Goal: Task Accomplishment & Management: Manage account settings

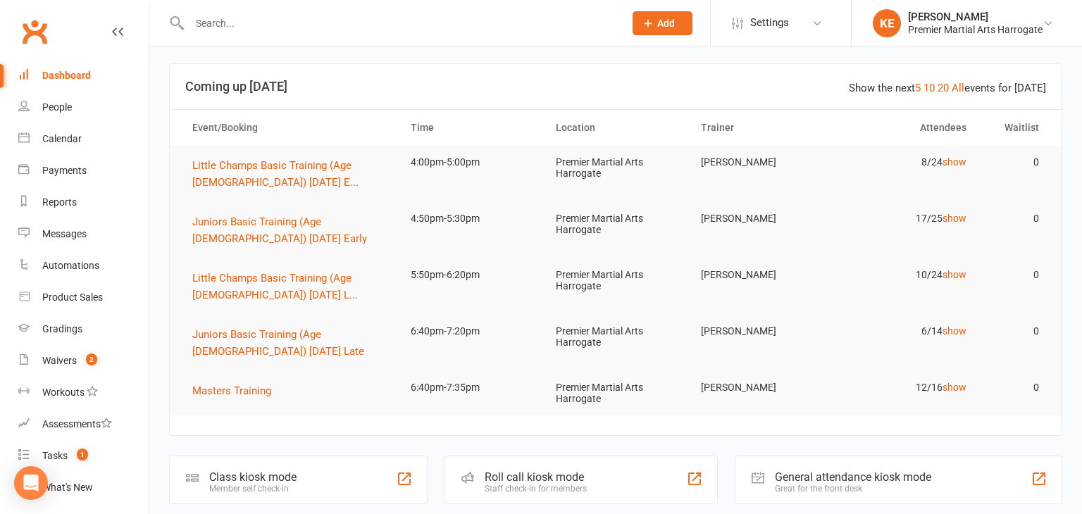
scroll to position [37, 0]
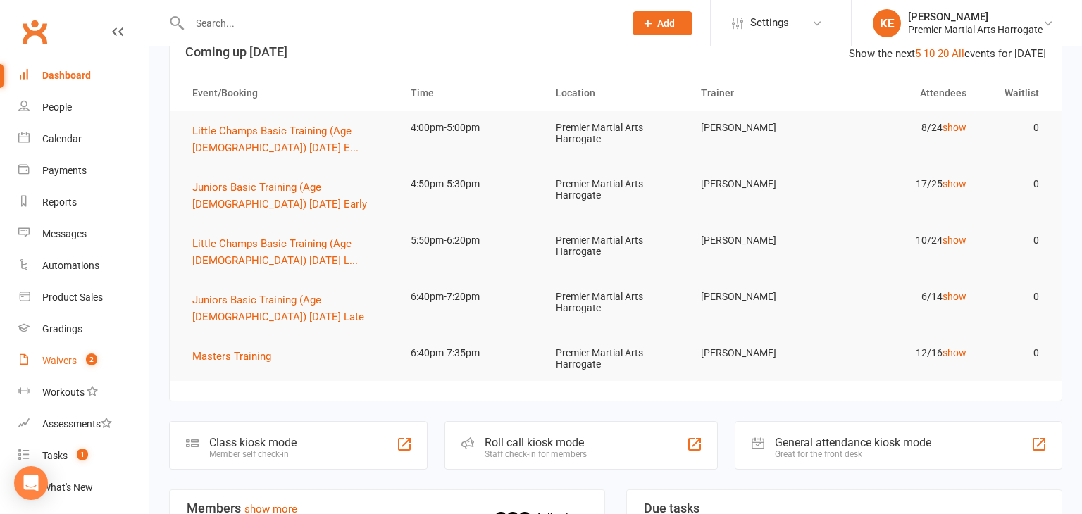
click at [59, 359] on div "Waivers" at bounding box center [59, 360] width 35 height 11
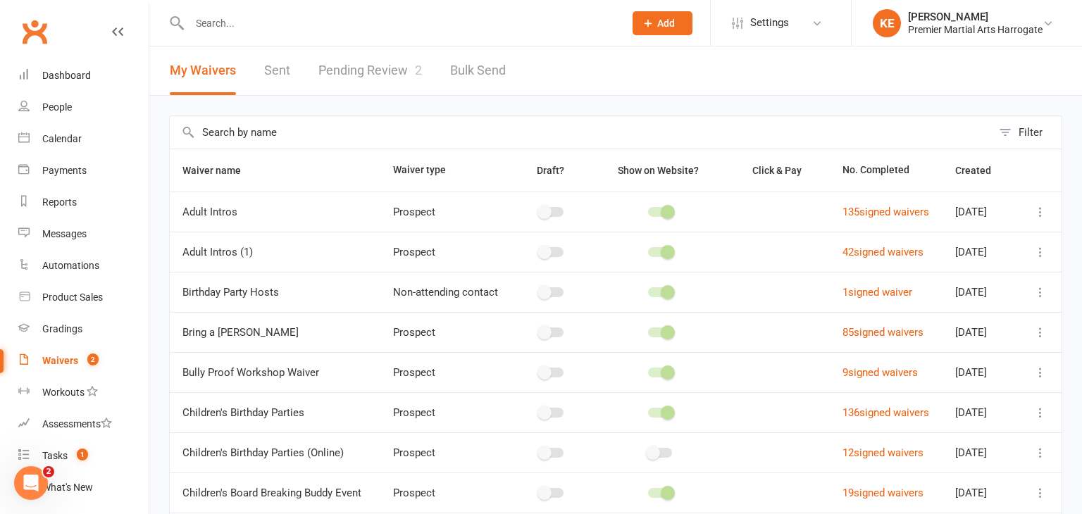
click at [362, 67] on link "Pending Review 2" at bounding box center [370, 70] width 104 height 49
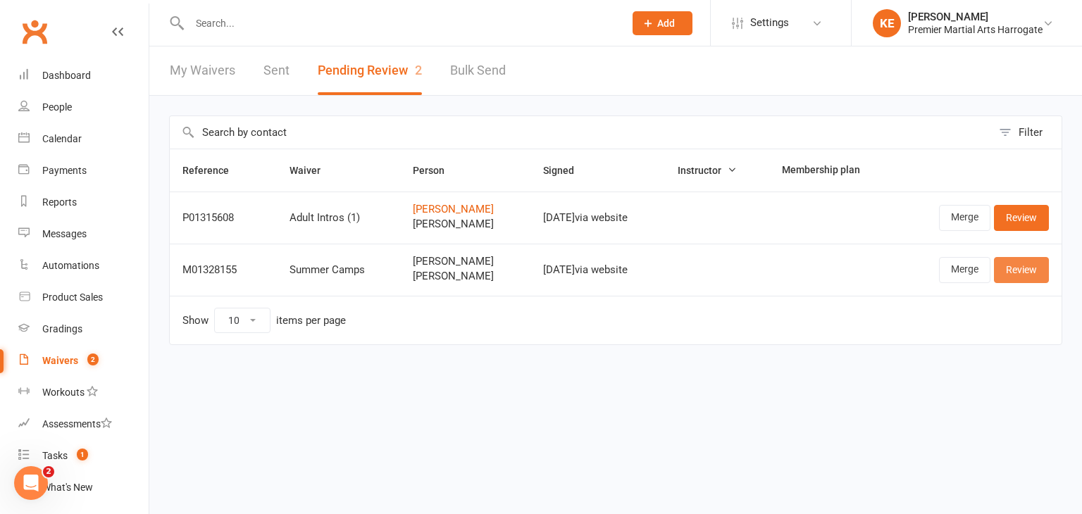
click at [1022, 275] on link "Review" at bounding box center [1021, 269] width 55 height 25
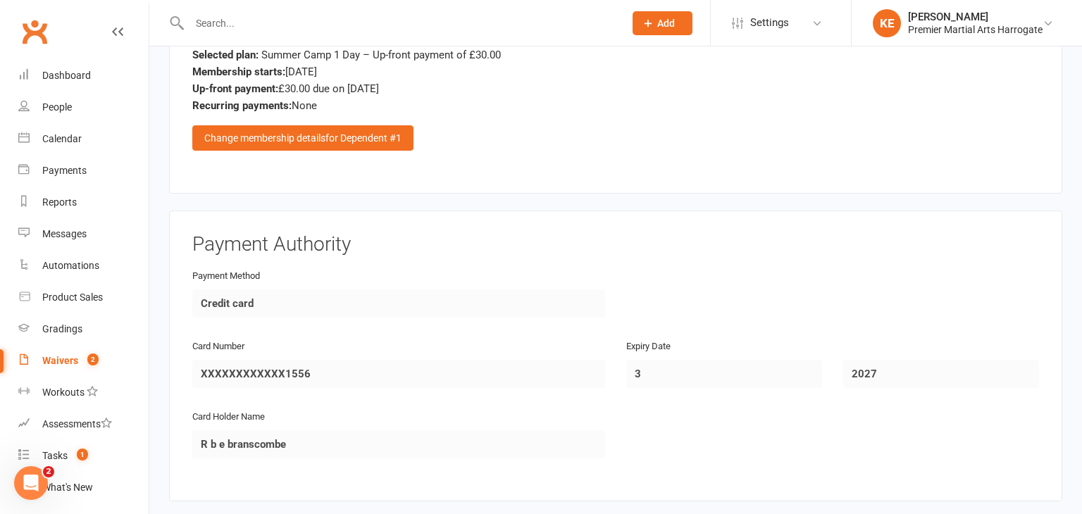
scroll to position [2859, 0]
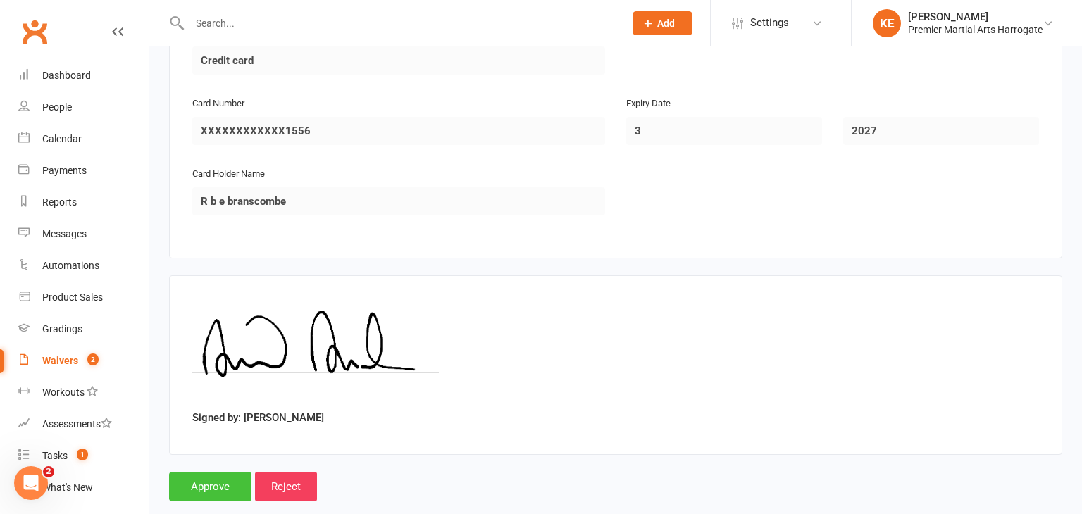
click at [220, 472] on input "Approve" at bounding box center [210, 487] width 82 height 30
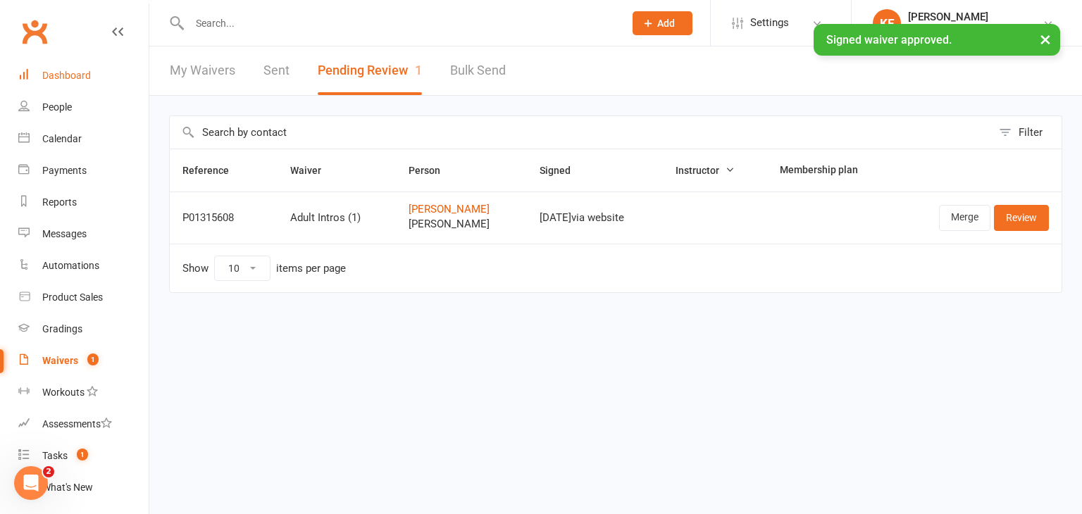
click at [85, 80] on div "Dashboard" at bounding box center [66, 75] width 49 height 11
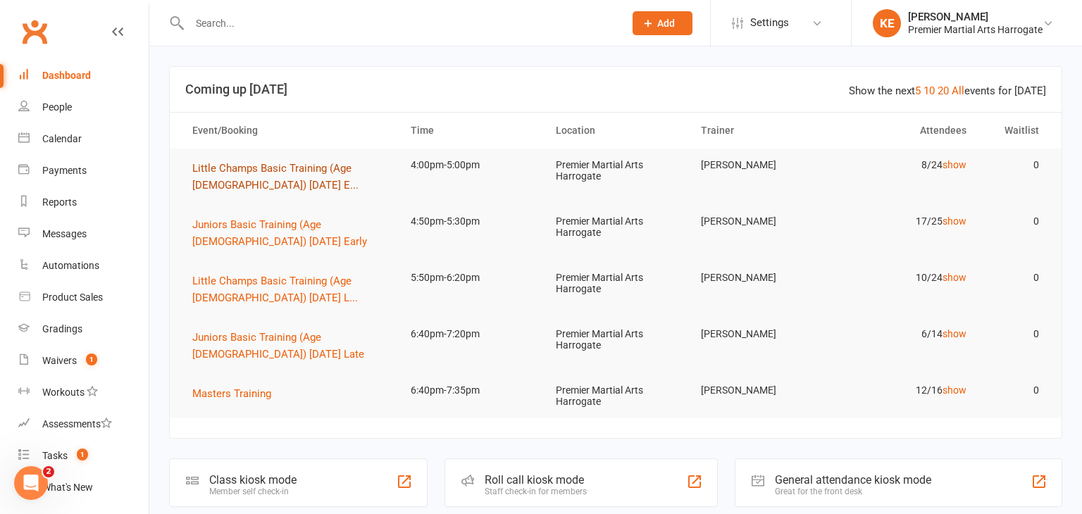
click at [310, 168] on span "Little Champs Basic Training (Age [DEMOGRAPHIC_DATA]) [DATE] E..." at bounding box center [275, 177] width 166 height 30
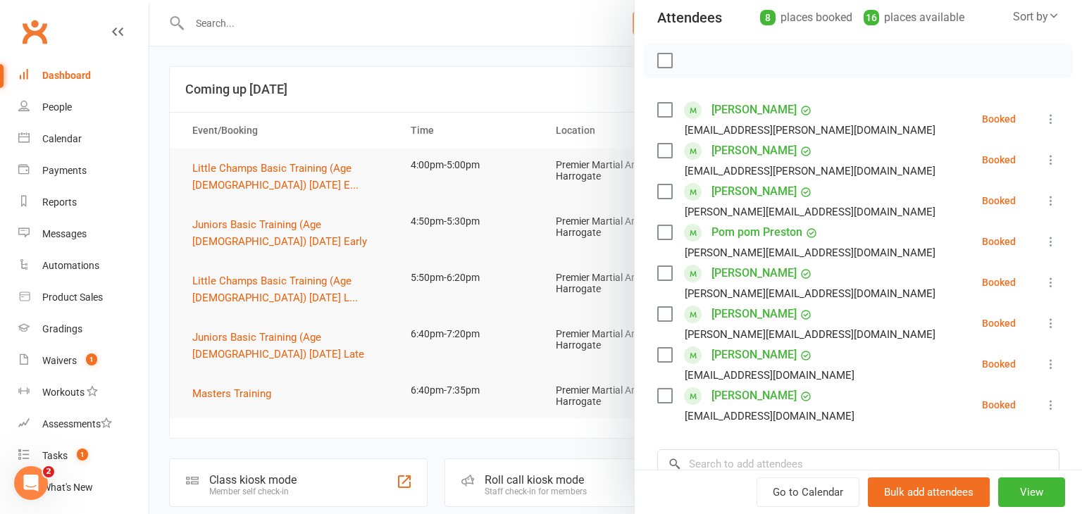
scroll to position [161, 0]
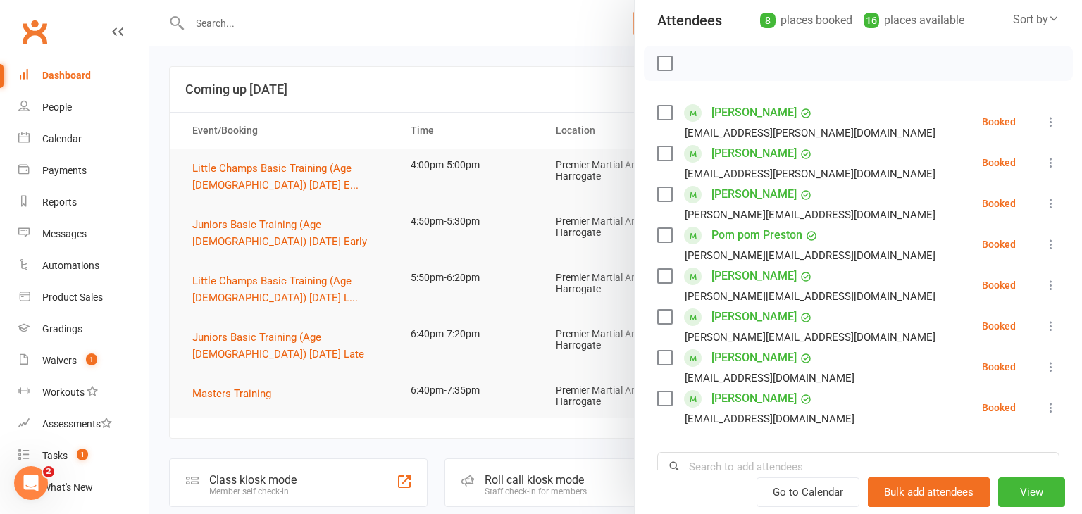
click at [1054, 123] on icon at bounding box center [1051, 122] width 14 height 14
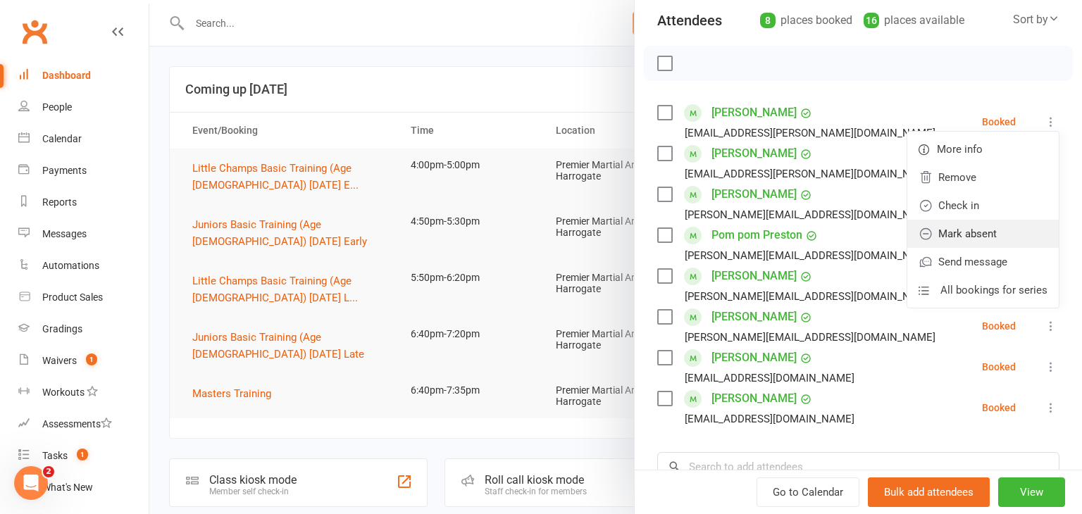
click at [989, 229] on link "Mark absent" at bounding box center [982, 234] width 151 height 28
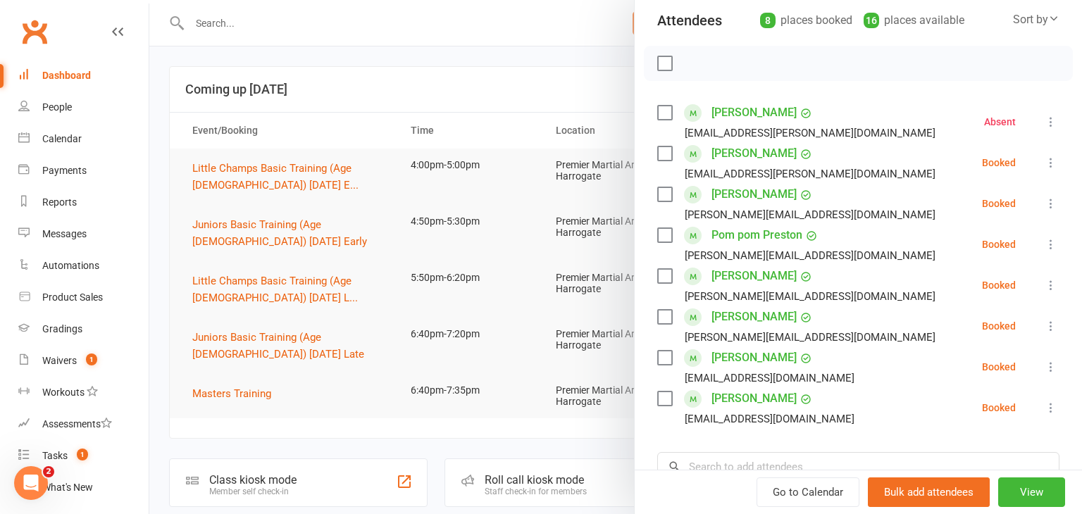
click at [1052, 165] on icon at bounding box center [1051, 163] width 14 height 14
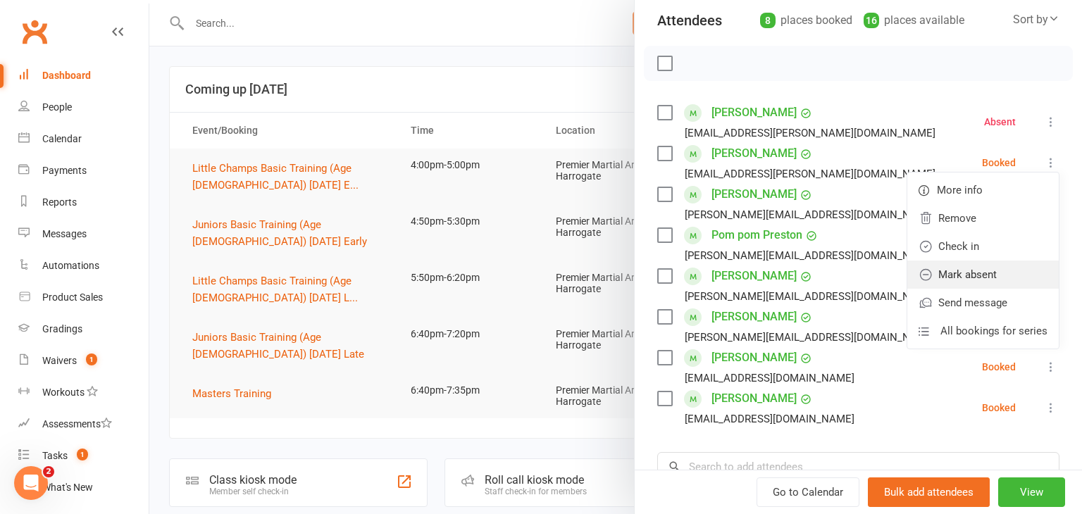
click at [995, 266] on link "Mark absent" at bounding box center [982, 275] width 151 height 28
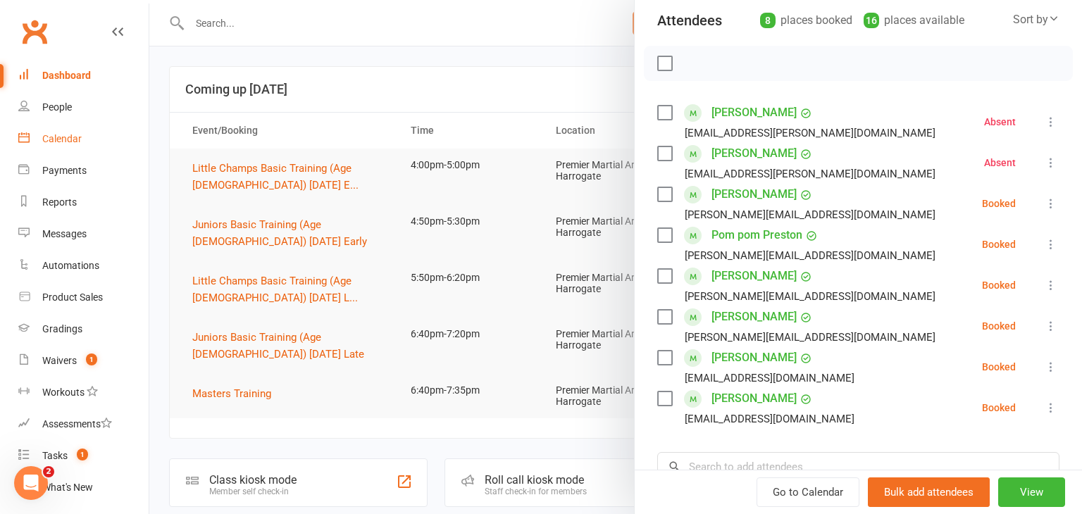
click at [69, 137] on div "Calendar" at bounding box center [61, 138] width 39 height 11
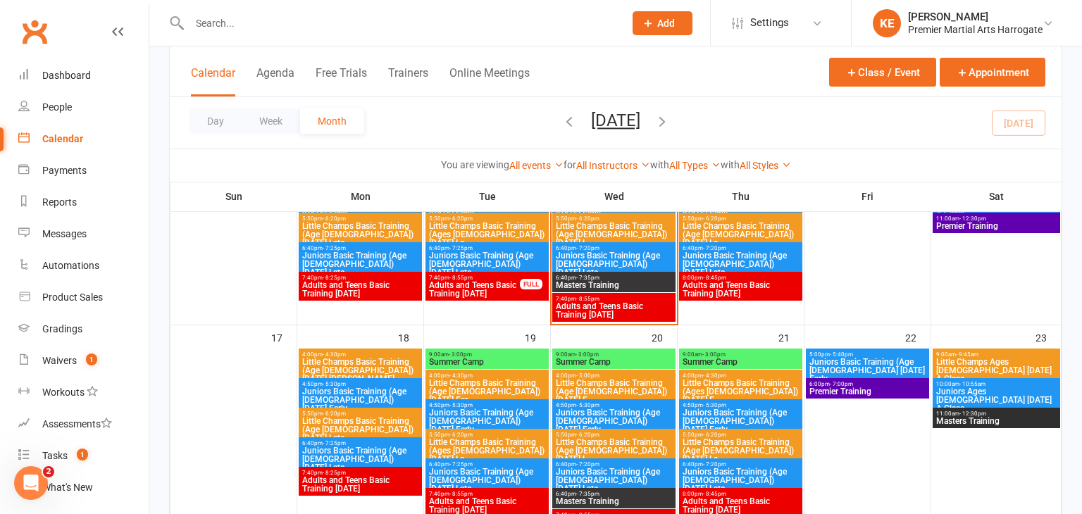
scroll to position [582, 0]
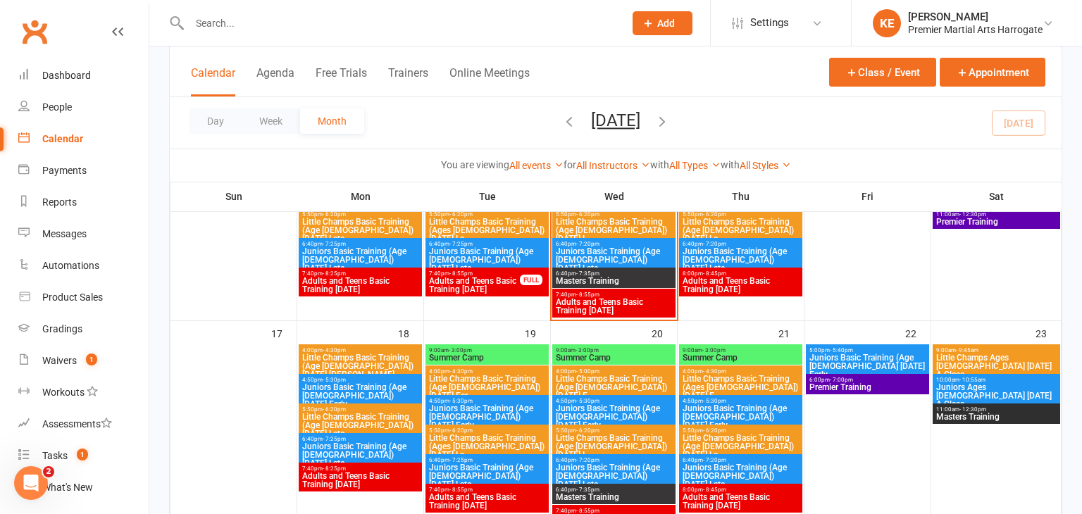
click at [444, 349] on span "9:00am - 3:00pm" at bounding box center [487, 350] width 118 height 6
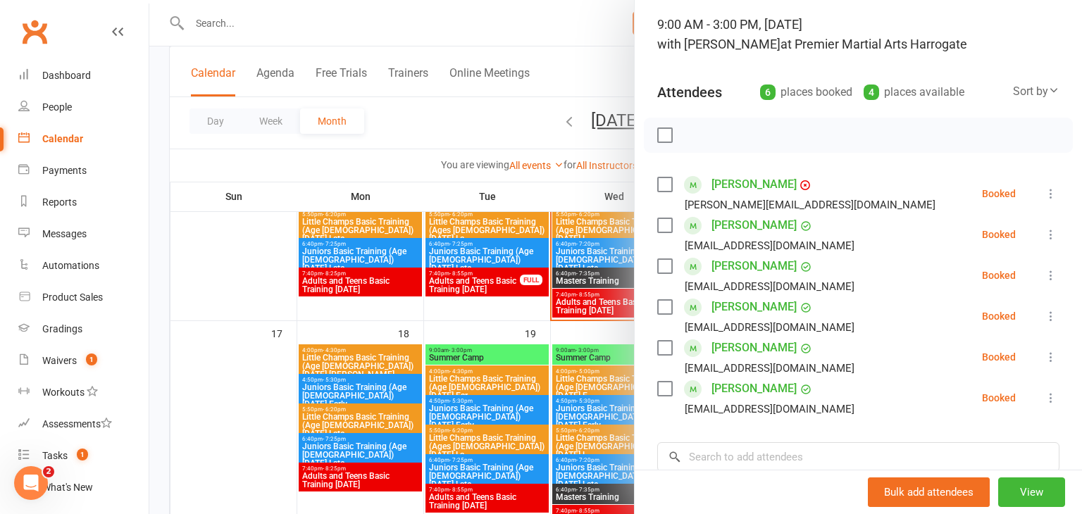
scroll to position [95, 0]
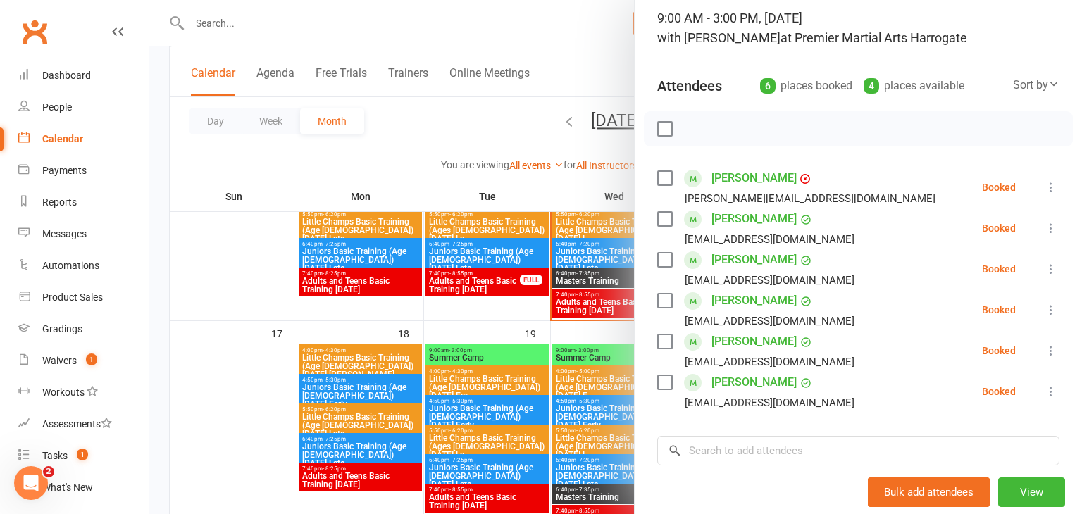
click at [598, 359] on div at bounding box center [615, 257] width 933 height 514
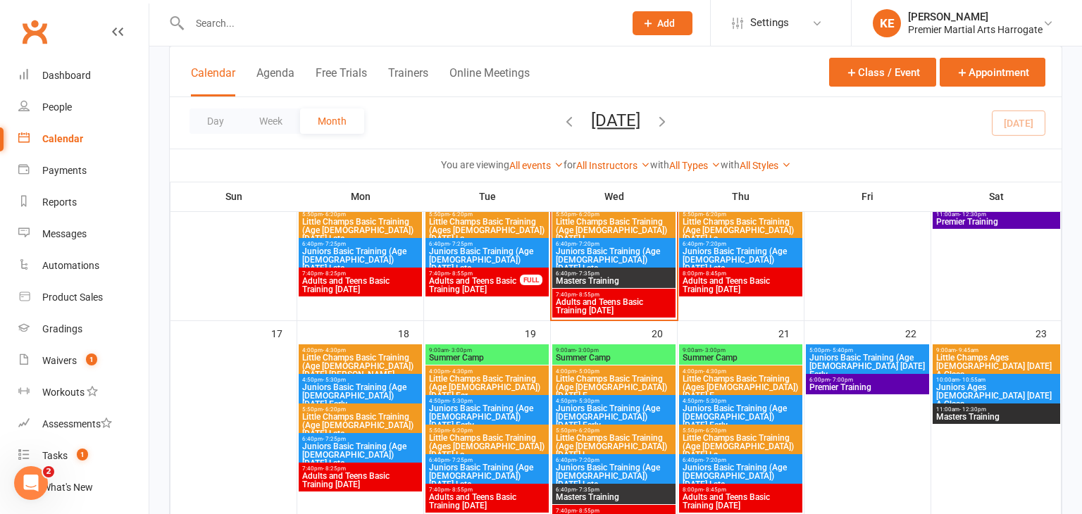
click at [598, 359] on span "Summer Camp" at bounding box center [614, 358] width 118 height 8
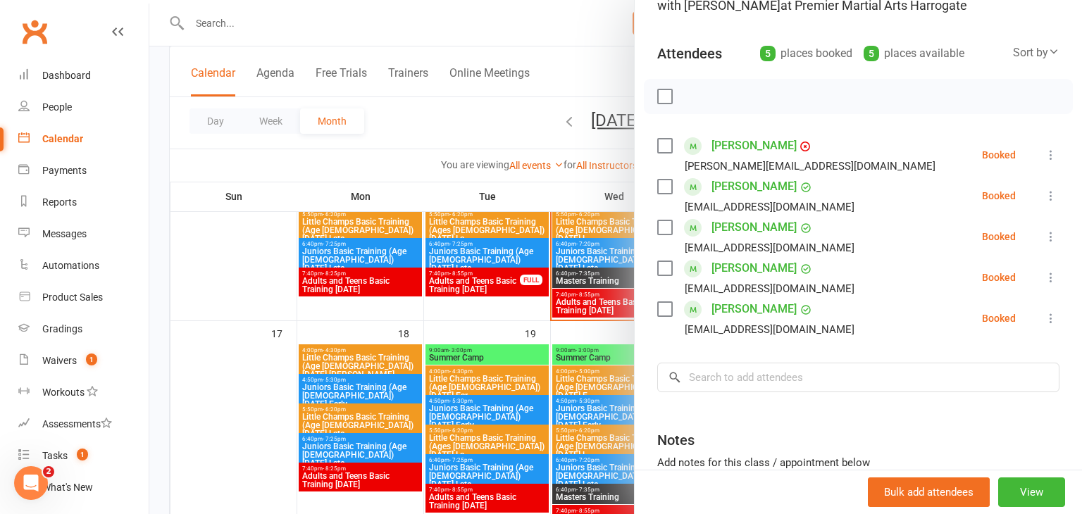
scroll to position [129, 0]
click at [587, 349] on div at bounding box center [615, 257] width 933 height 514
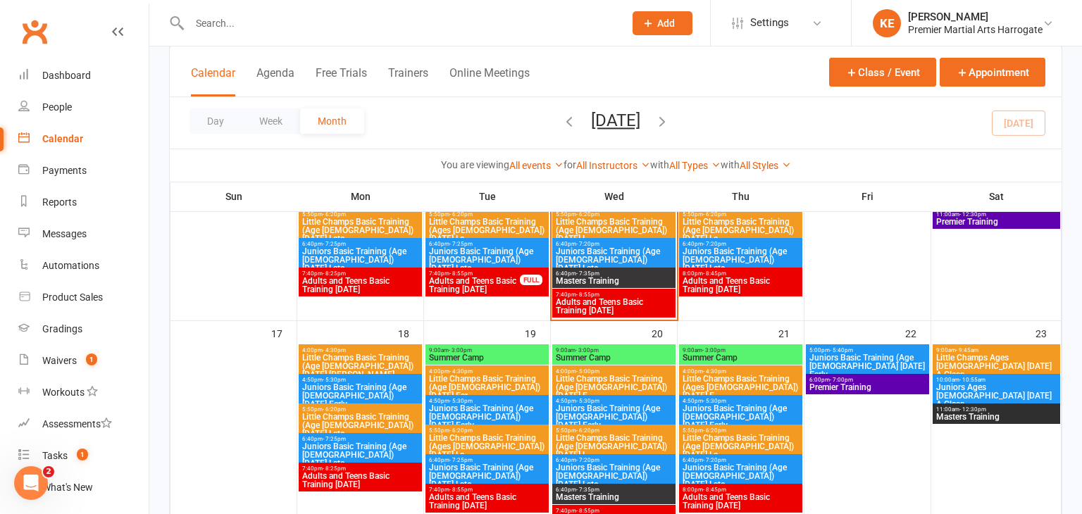
click at [709, 356] on span "Summer Camp" at bounding box center [741, 358] width 118 height 8
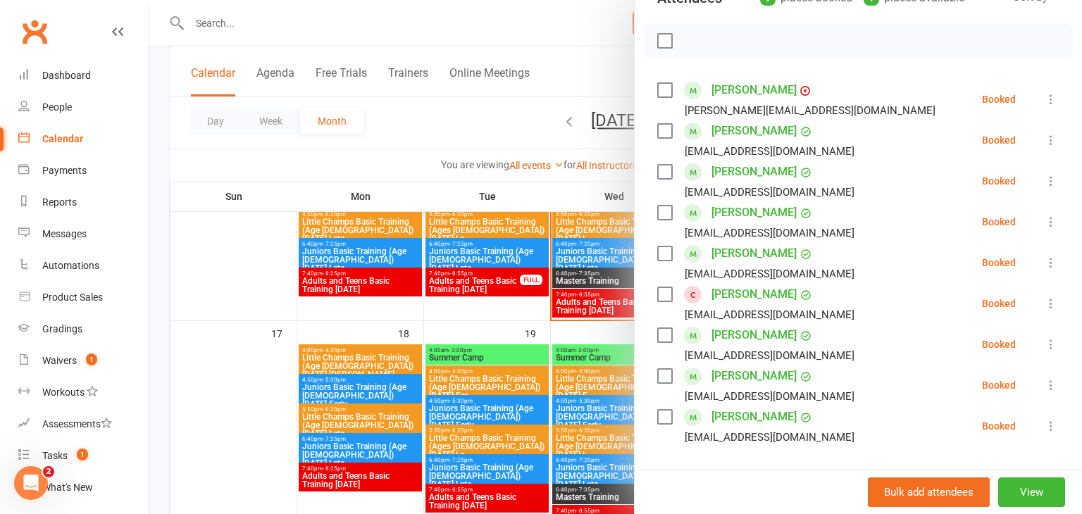
scroll to position [184, 0]
click at [218, 342] on div at bounding box center [615, 257] width 933 height 514
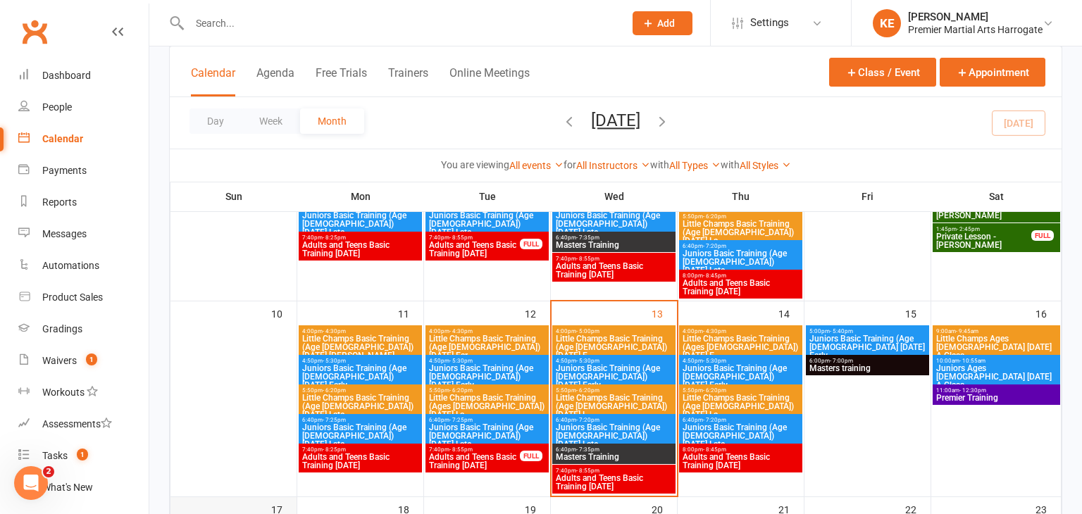
scroll to position [407, 0]
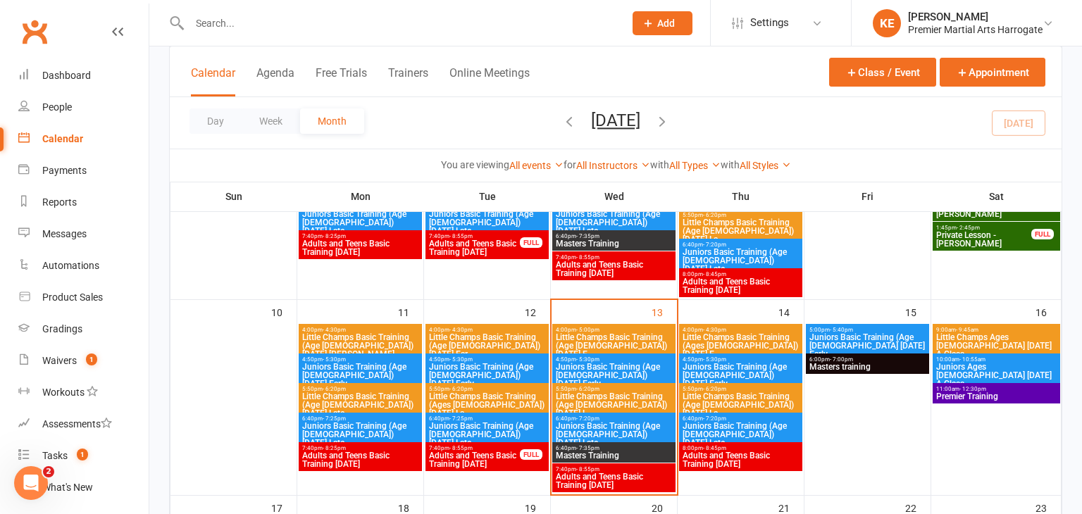
click at [577, 360] on span "- 5:30pm" at bounding box center [587, 359] width 23 height 6
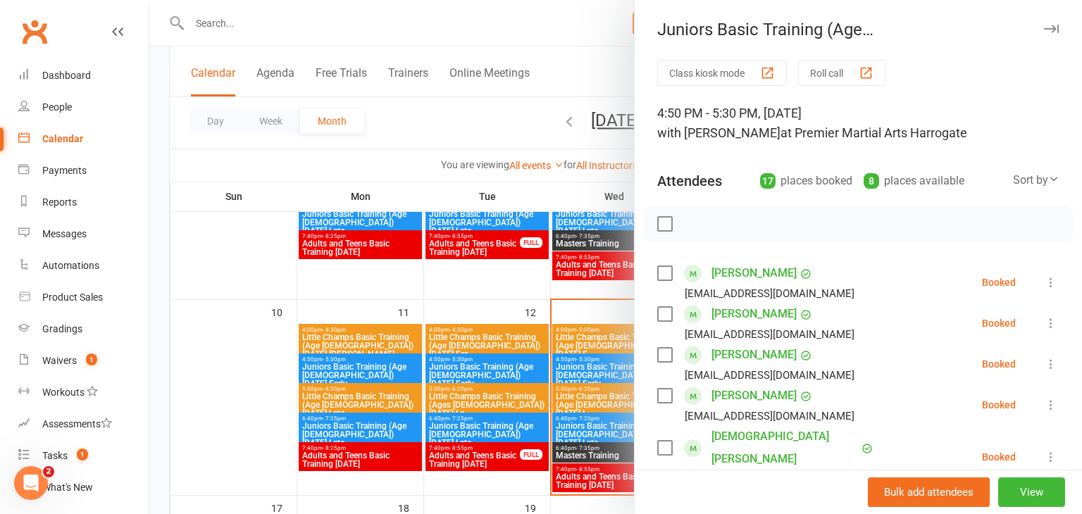
click at [257, 351] on div at bounding box center [615, 257] width 933 height 514
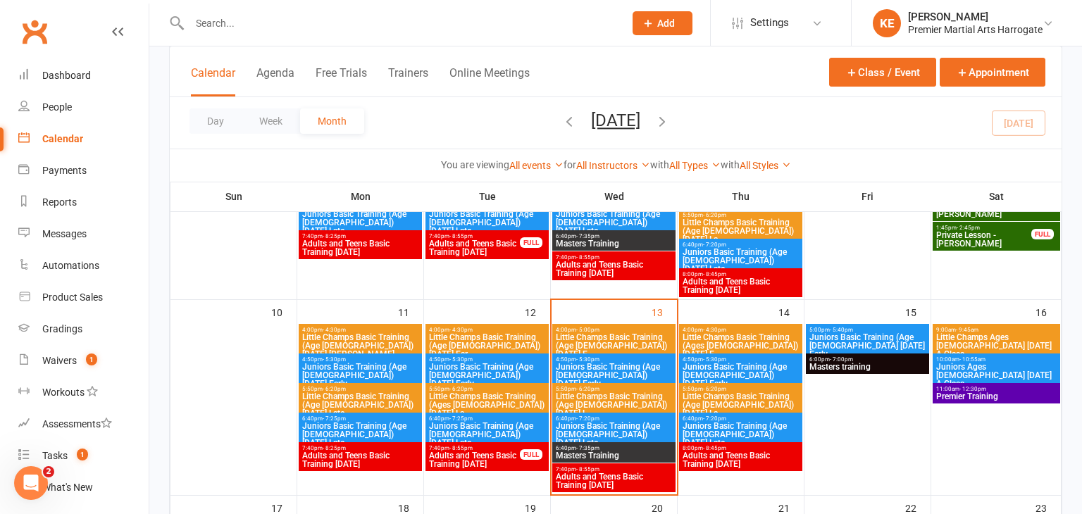
click at [594, 395] on span "Little Champs Basic Training (Age [DEMOGRAPHIC_DATA]) [DATE] L..." at bounding box center [614, 404] width 118 height 25
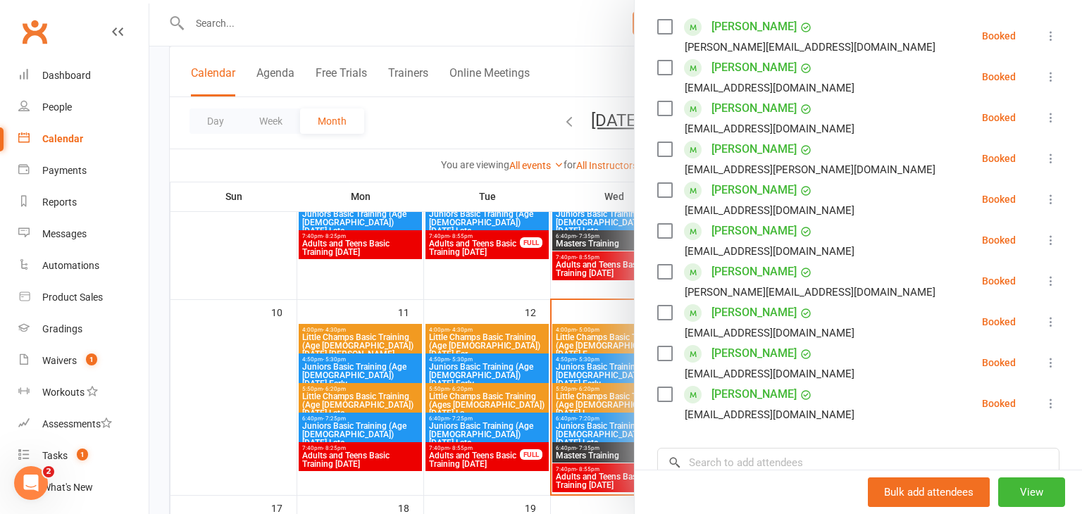
scroll to position [251, 0]
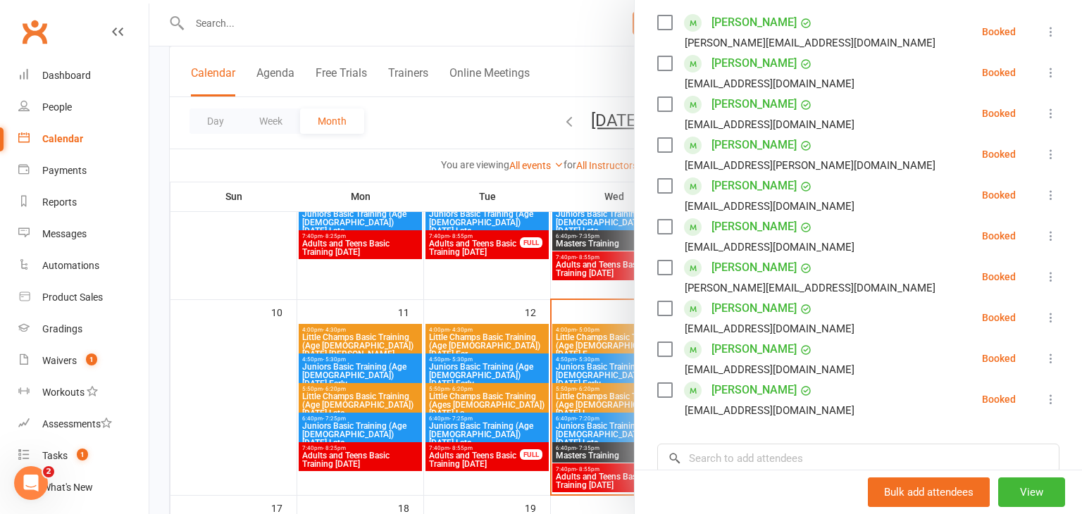
click at [258, 362] on div at bounding box center [615, 257] width 933 height 514
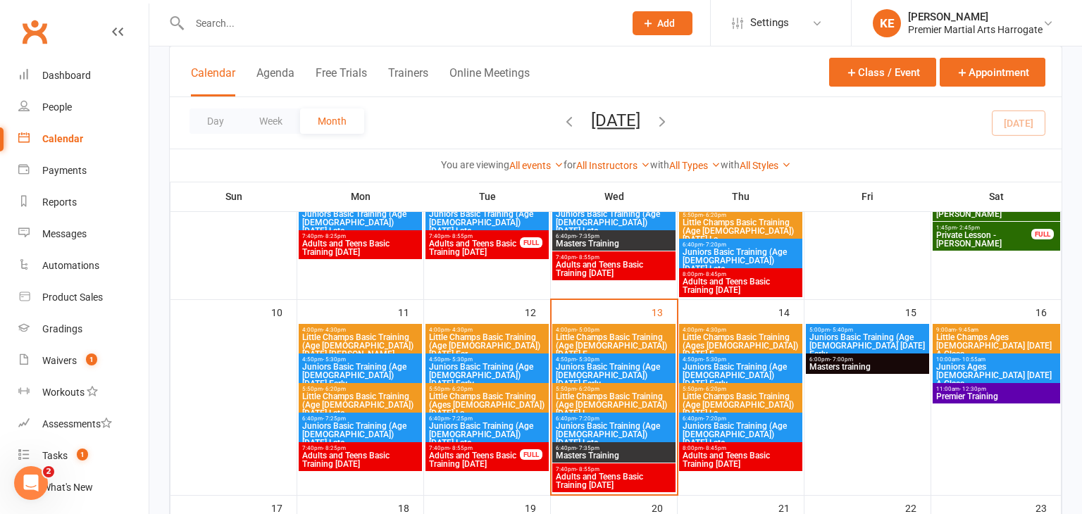
click at [625, 422] on span "Juniors Basic Training (Age [DEMOGRAPHIC_DATA]) [DATE] Late" at bounding box center [614, 434] width 118 height 25
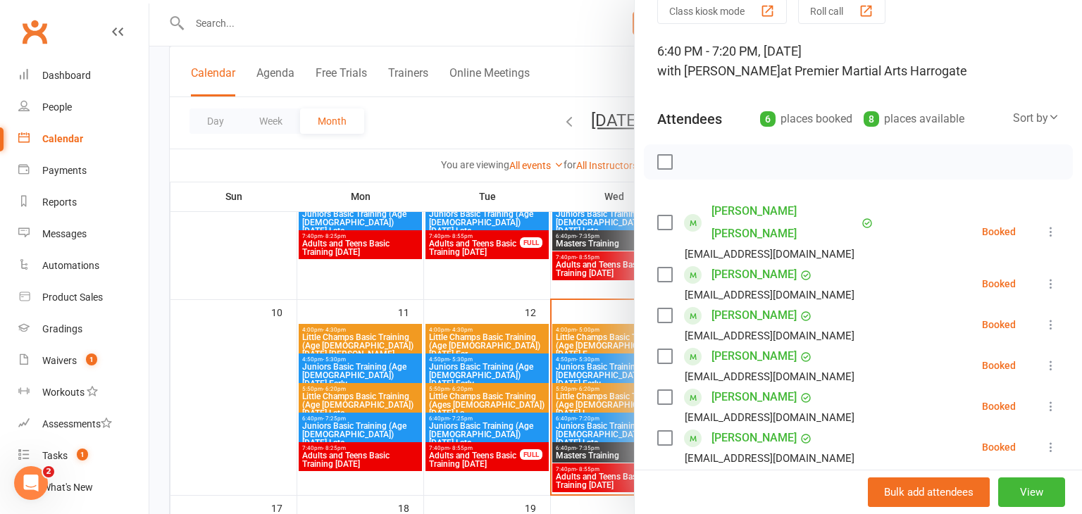
scroll to position [65, 0]
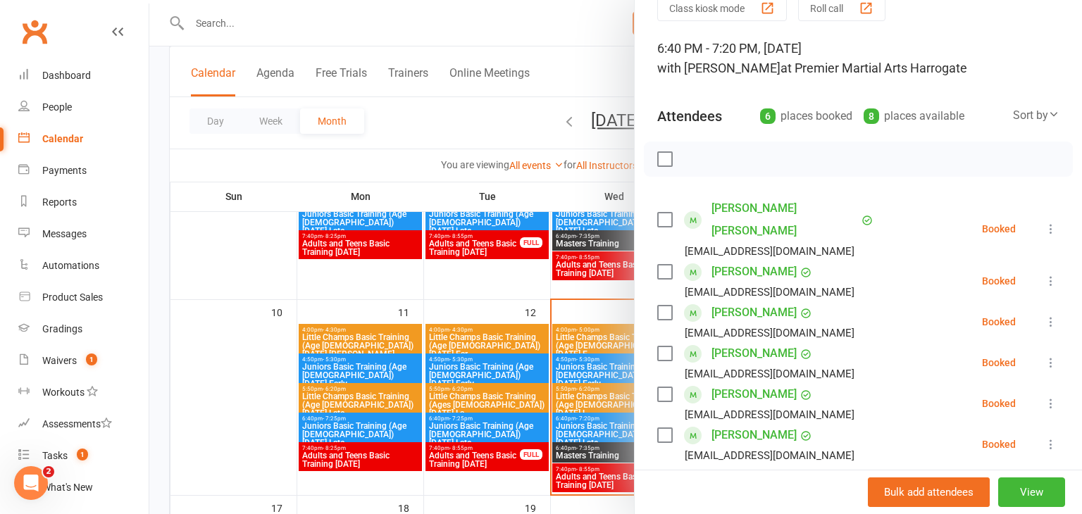
click at [260, 359] on div at bounding box center [615, 257] width 933 height 514
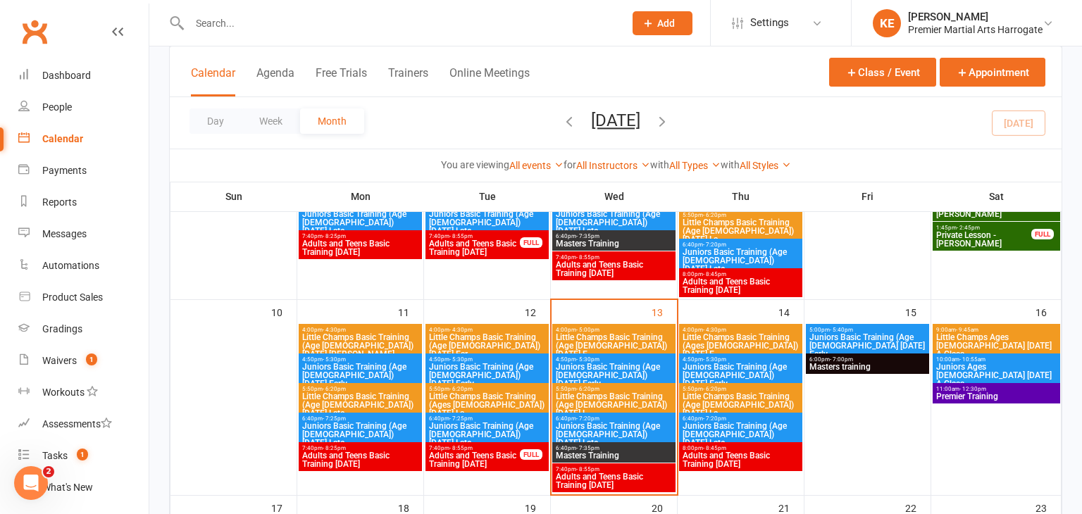
click at [625, 479] on span "Adults and Teens Basic Training Wednesday" at bounding box center [614, 481] width 118 height 17
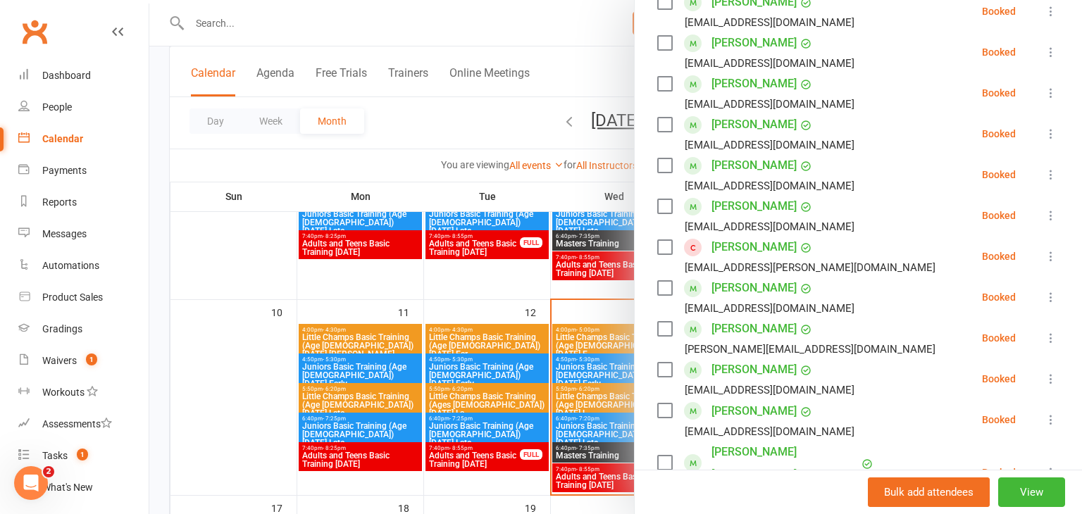
scroll to position [480, 0]
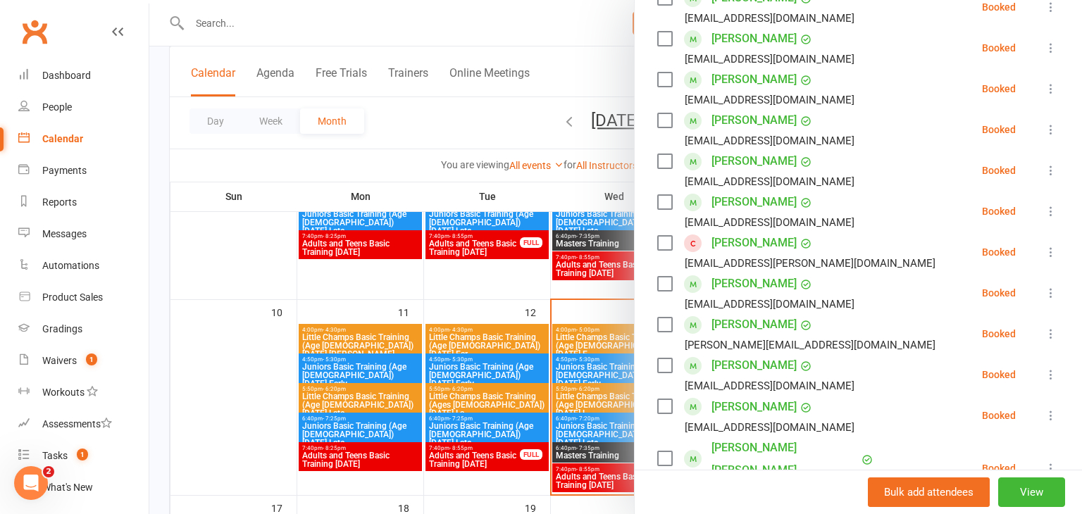
click at [1051, 251] on icon at bounding box center [1051, 252] width 14 height 14
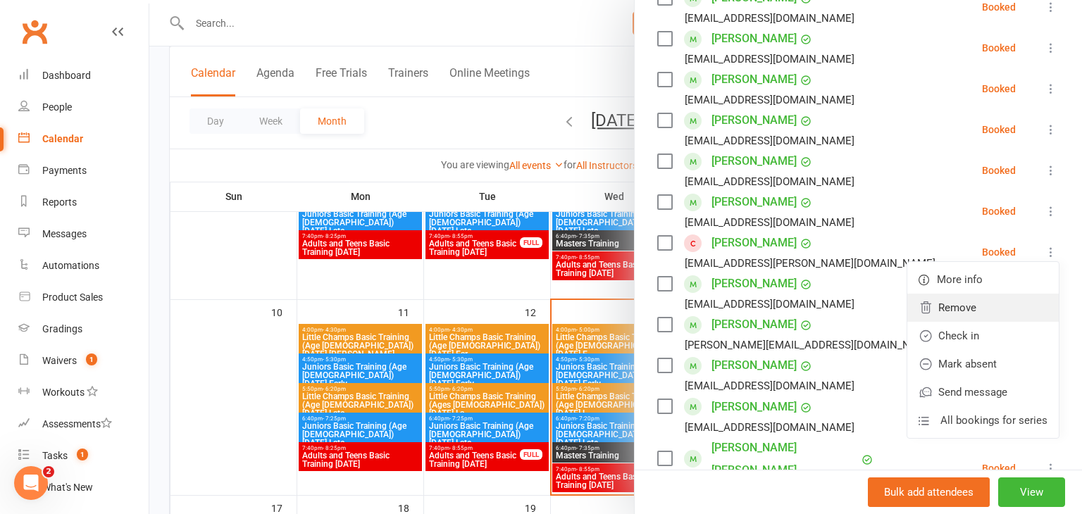
click at [976, 313] on link "Remove" at bounding box center [982, 308] width 151 height 28
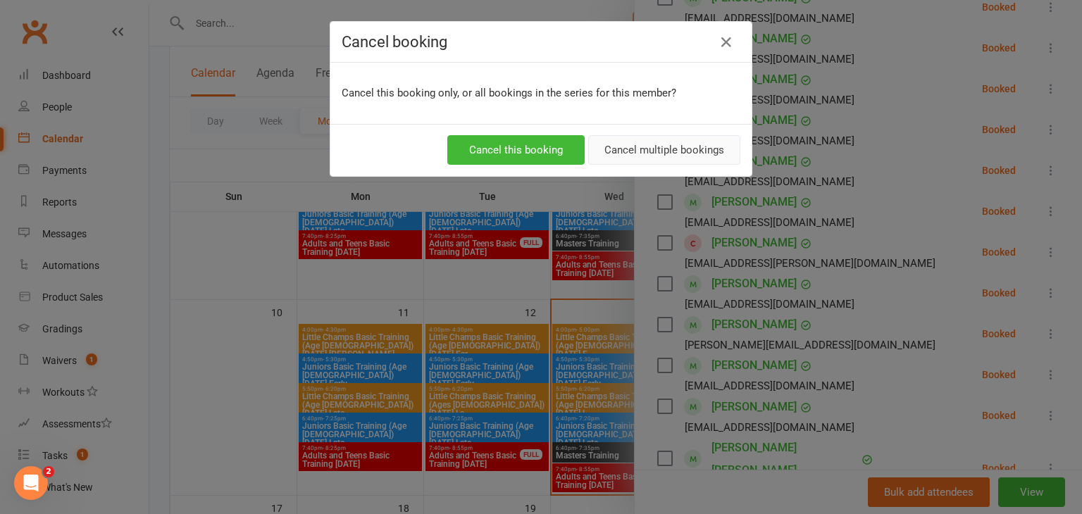
click at [656, 147] on button "Cancel multiple bookings" at bounding box center [664, 150] width 152 height 30
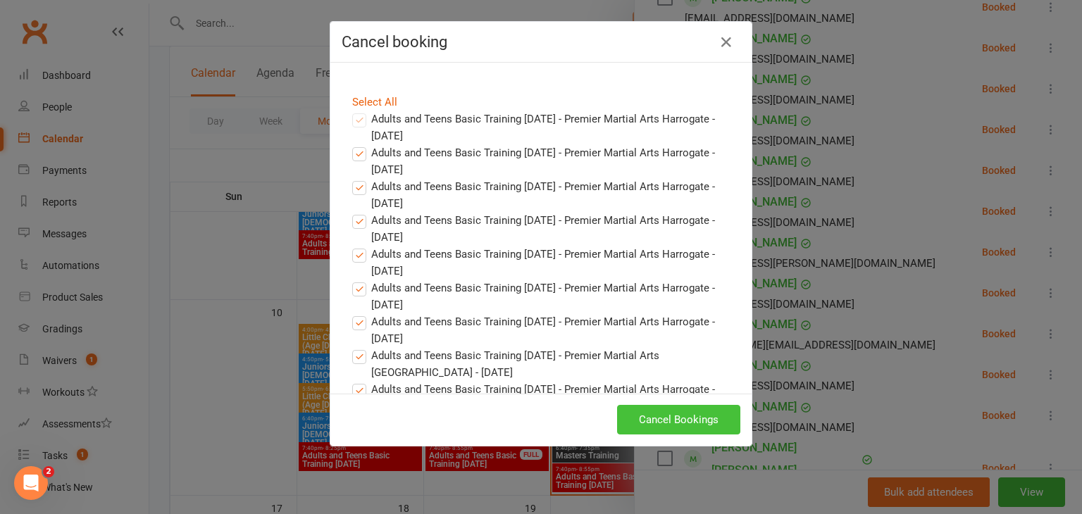
click at [656, 412] on button "Cancel Bookings" at bounding box center [678, 420] width 123 height 30
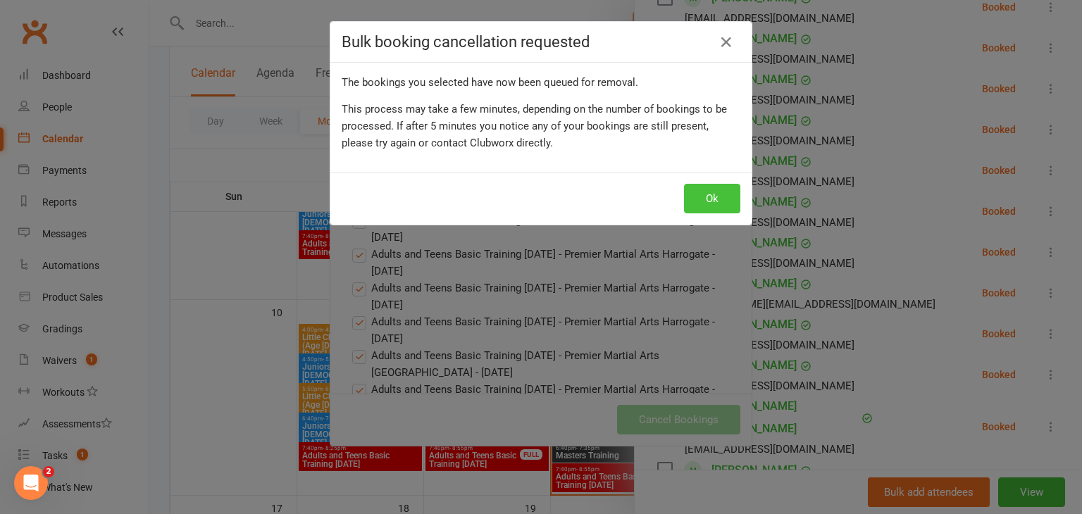
click at [730, 208] on button "Ok" at bounding box center [712, 199] width 56 height 30
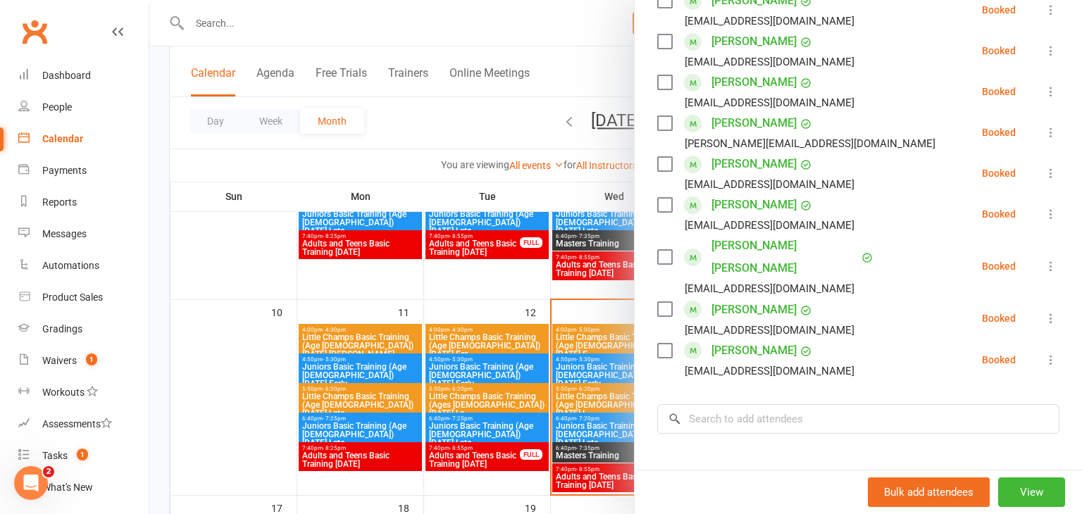
scroll to position [642, 0]
click at [232, 351] on div at bounding box center [615, 257] width 933 height 514
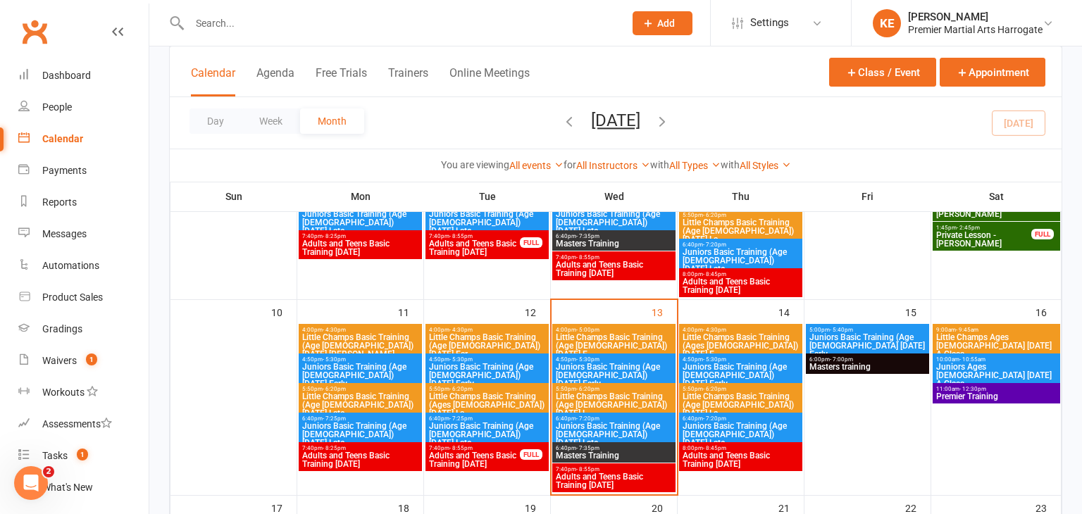
click at [726, 338] on span "Little Champs Basic Training (Ages 5-7) Thursday E..." at bounding box center [741, 345] width 118 height 25
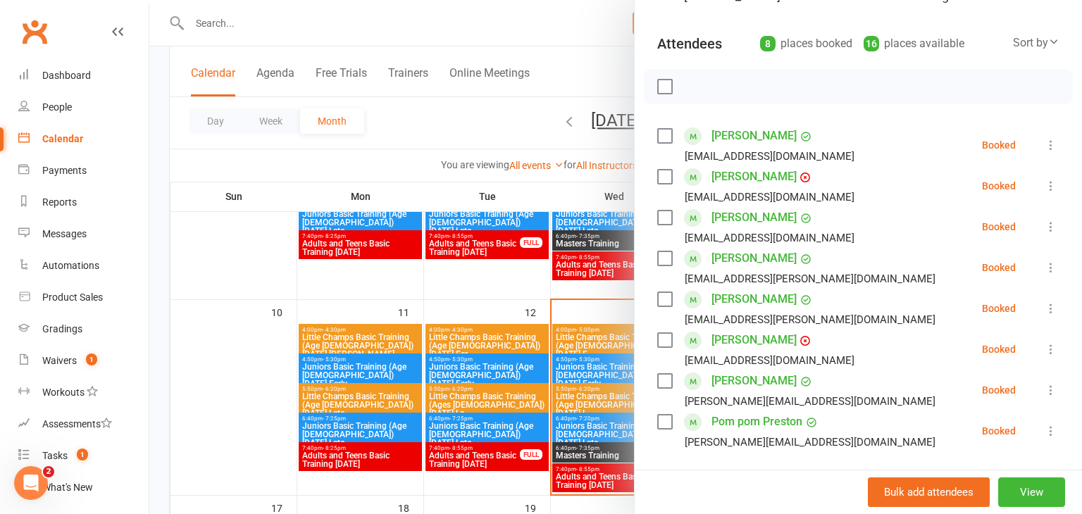
scroll to position [138, 0]
click at [223, 332] on div at bounding box center [615, 257] width 933 height 514
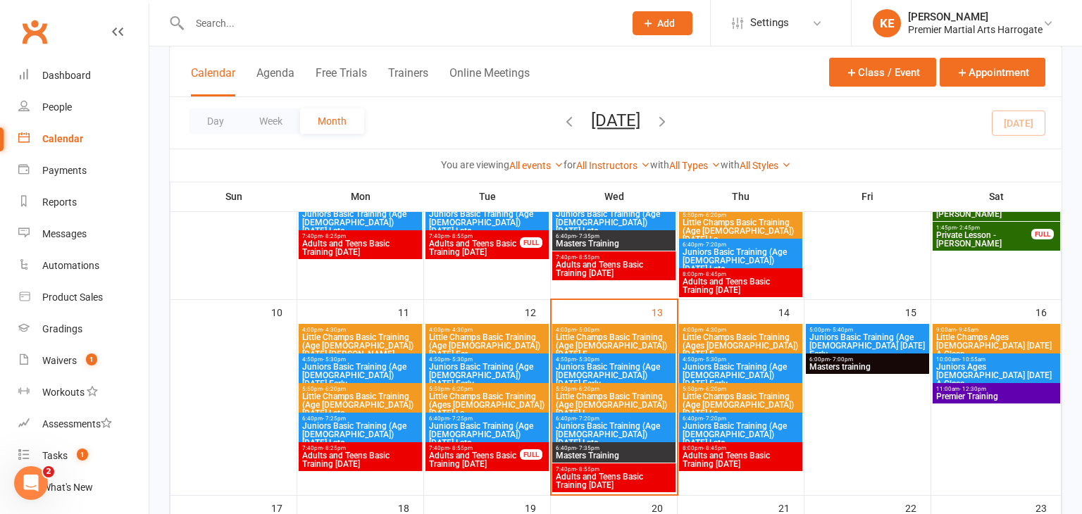
click at [971, 341] on span "Little Champs Ages 5-7 Saturday A Class" at bounding box center [996, 345] width 122 height 25
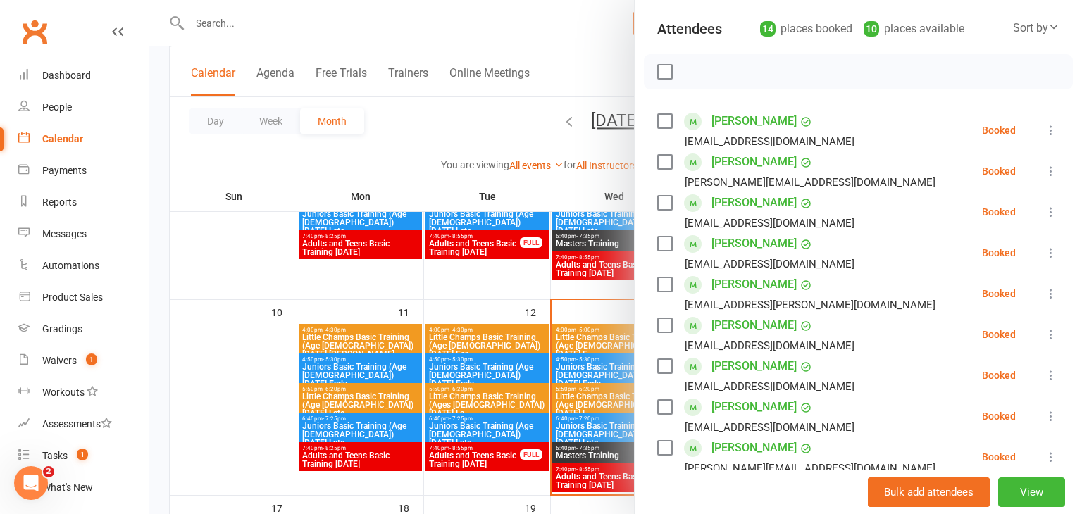
scroll to position [130, 0]
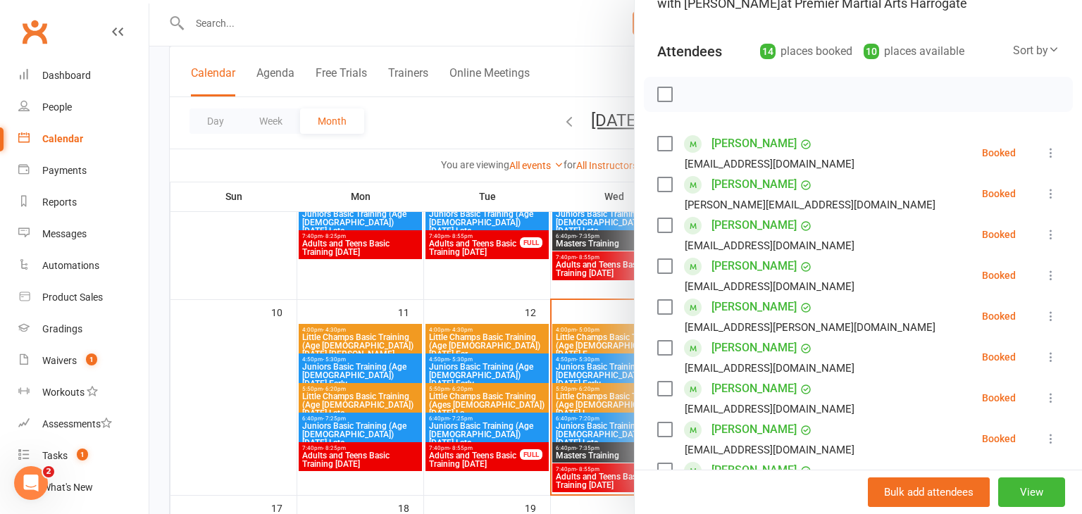
click at [298, 306] on div at bounding box center [615, 257] width 933 height 514
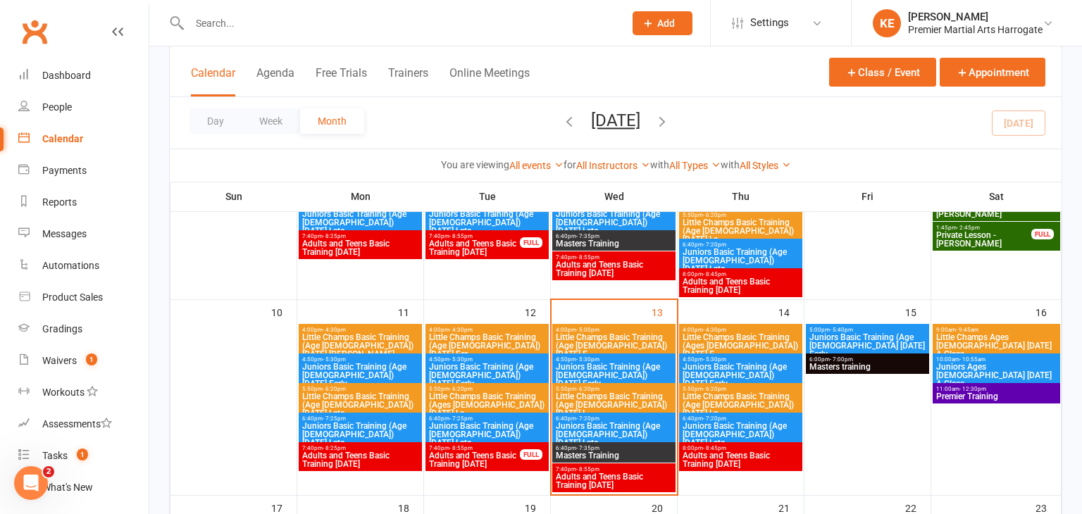
click at [971, 363] on span "Juniors Ages 8-12 Saturday A Class" at bounding box center [996, 375] width 122 height 25
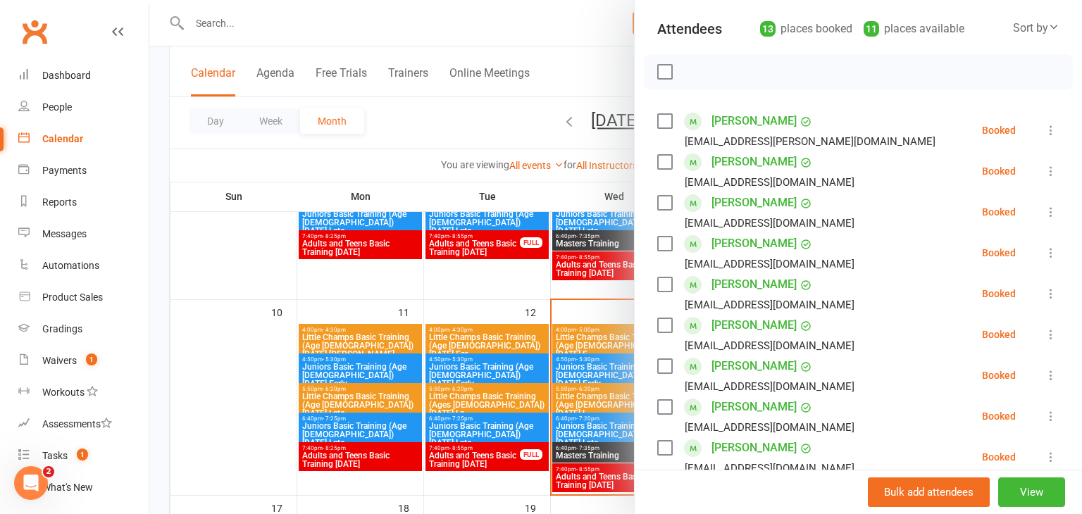
scroll to position [141, 0]
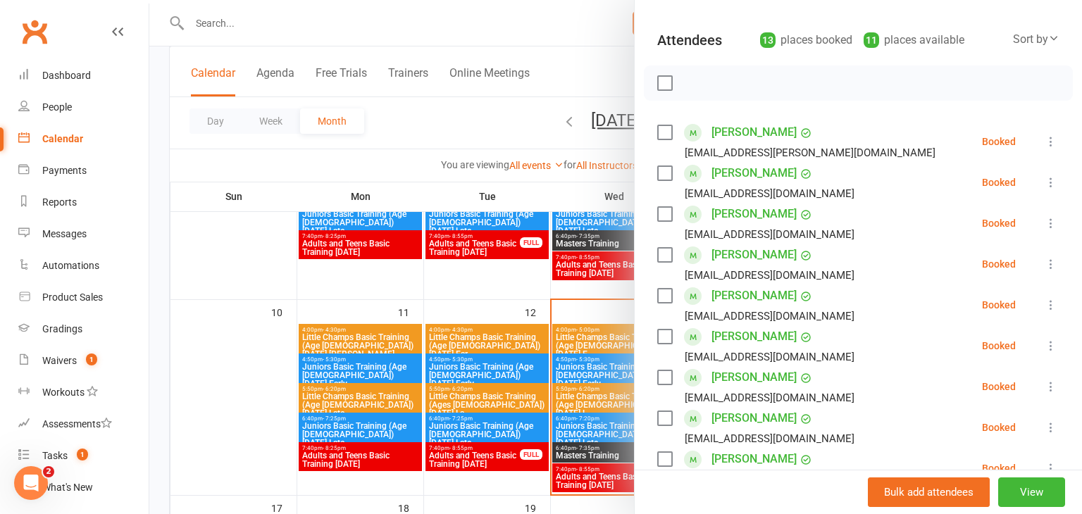
click at [235, 390] on div at bounding box center [615, 257] width 933 height 514
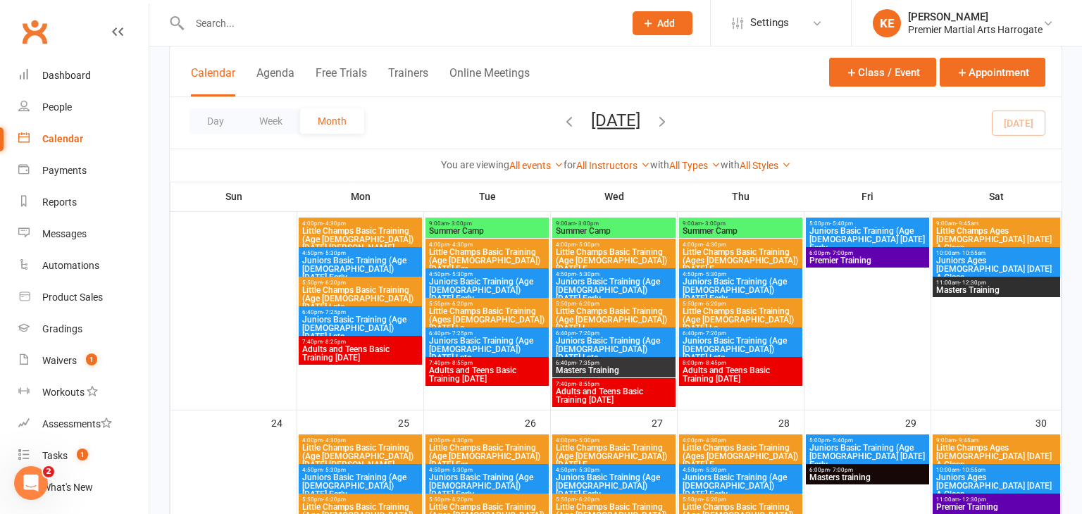
scroll to position [711, 0]
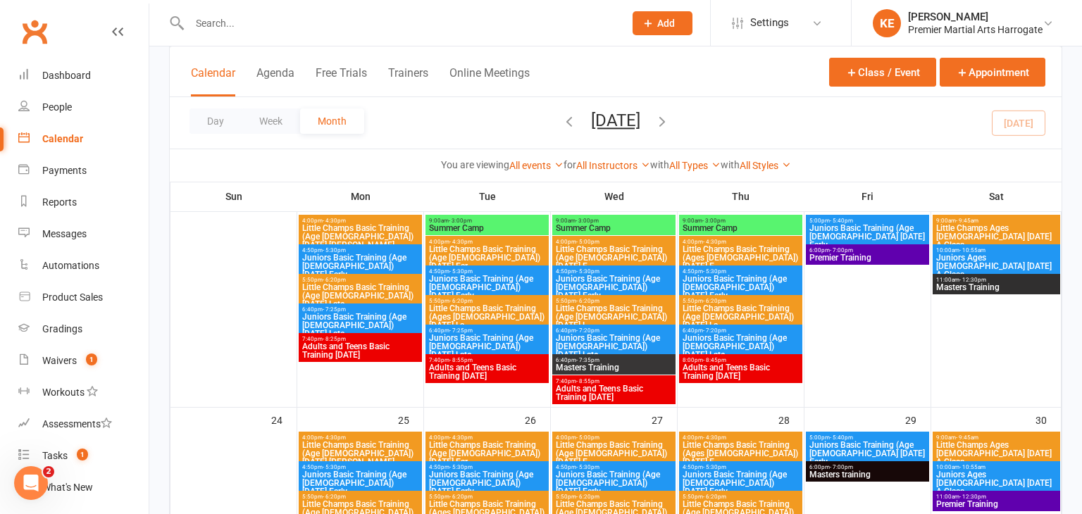
click at [635, 222] on span "9:00am - 3:00pm" at bounding box center [614, 221] width 118 height 6
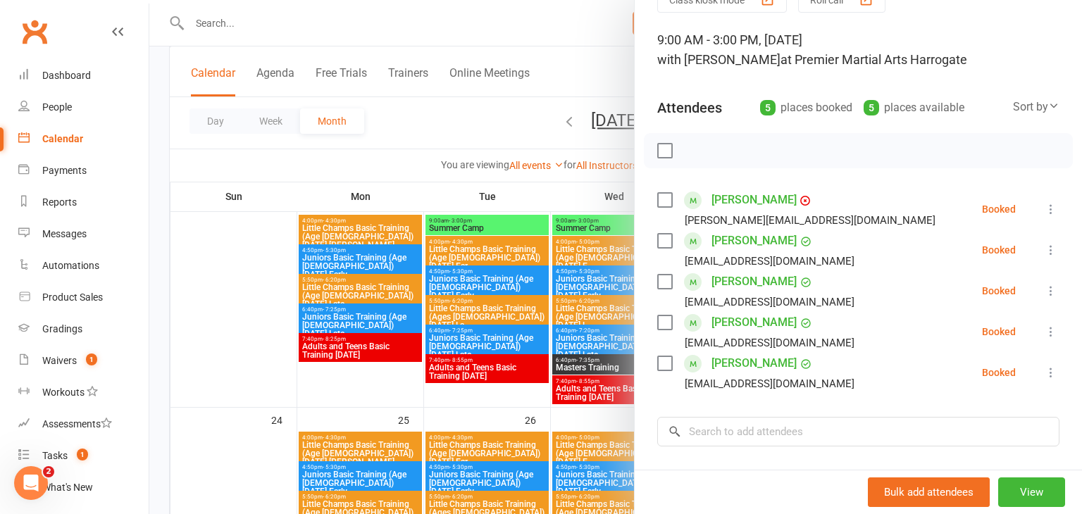
scroll to position [75, 0]
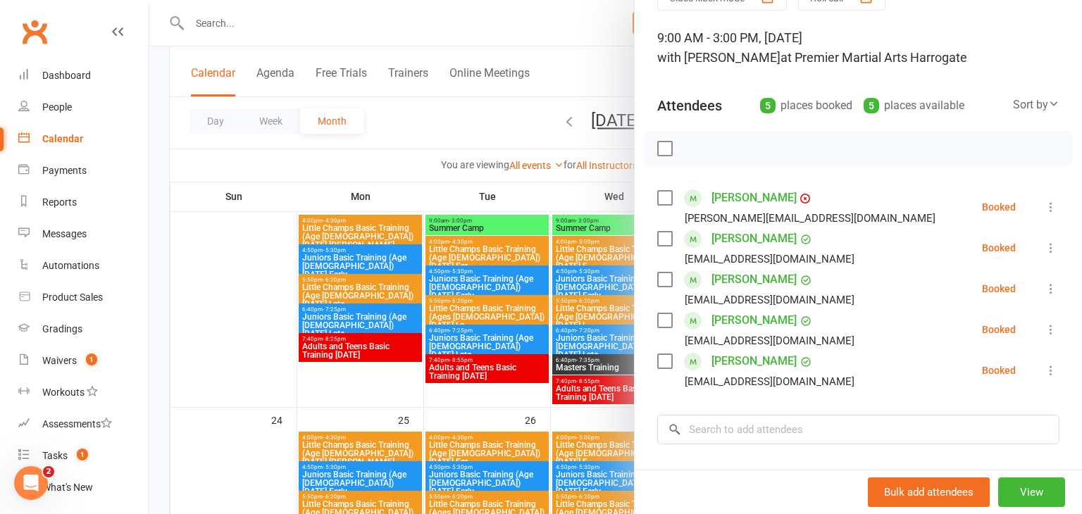
click at [535, 309] on div at bounding box center [615, 257] width 933 height 514
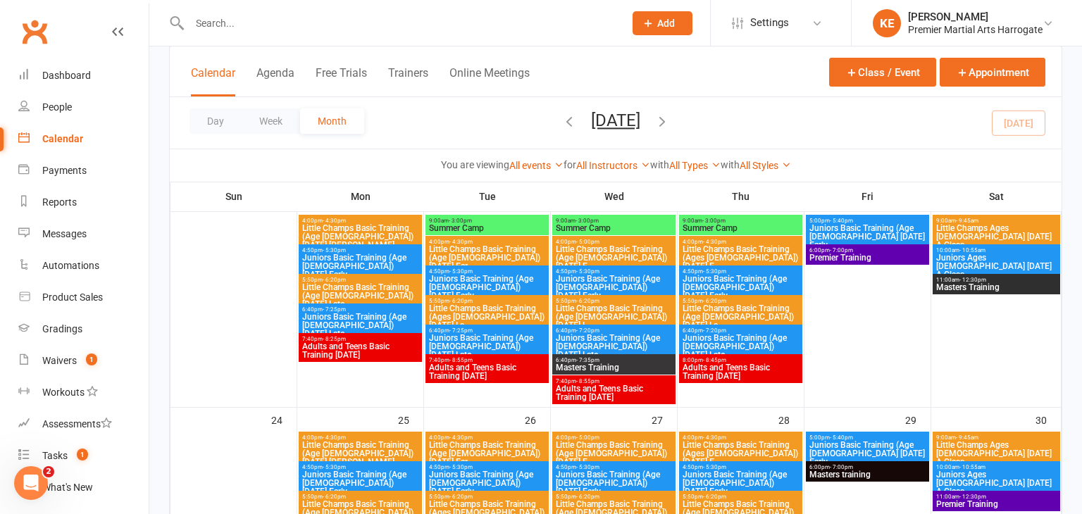
click at [459, 228] on span "Summer Camp" at bounding box center [487, 228] width 118 height 8
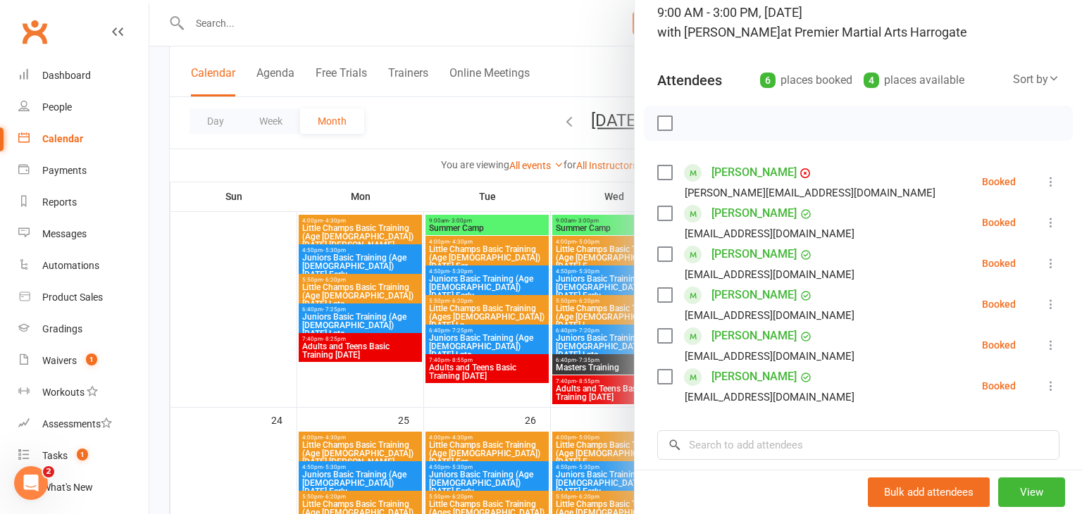
scroll to position [102, 0]
click at [456, 339] on div at bounding box center [615, 257] width 933 height 514
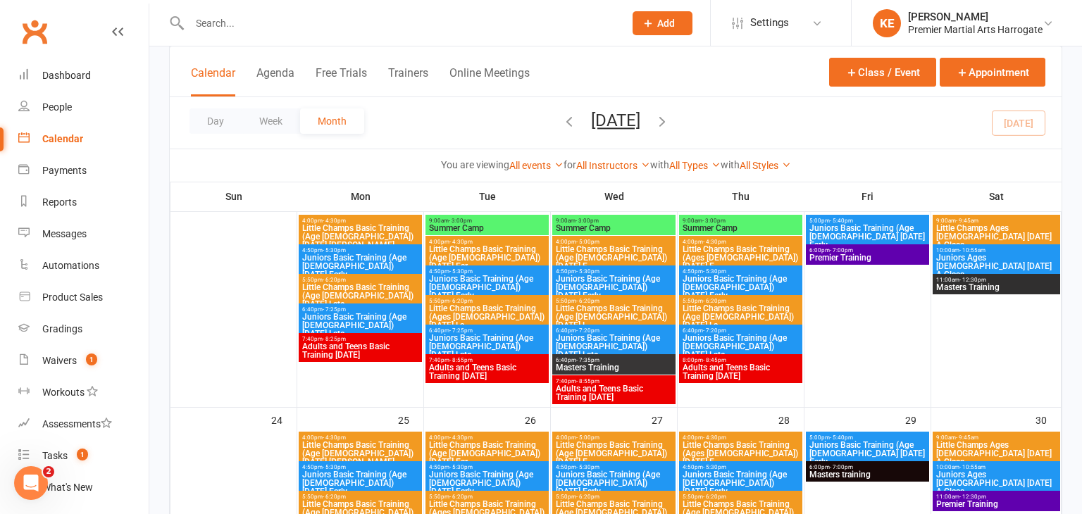
click at [725, 218] on span "9:00am - 3:00pm" at bounding box center [741, 221] width 118 height 6
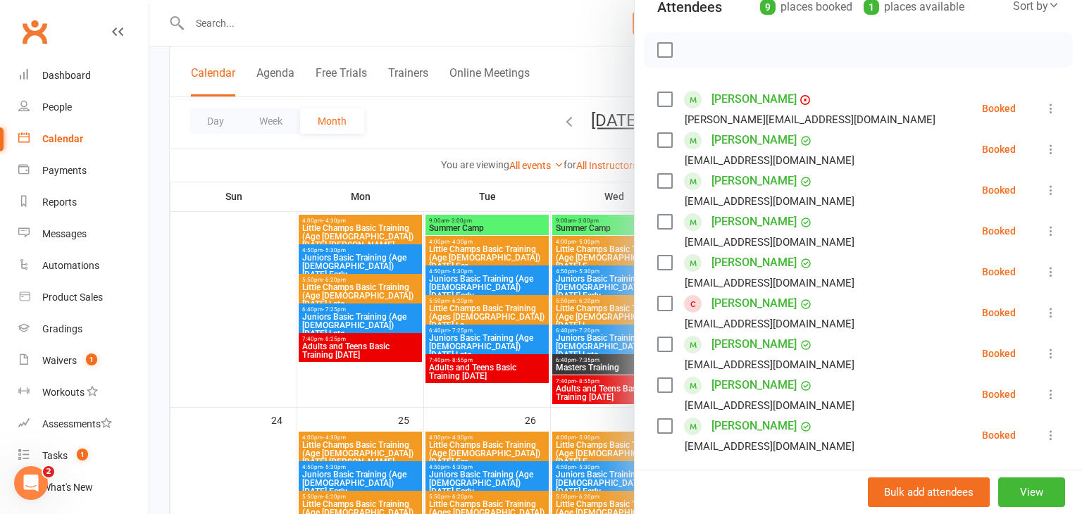
scroll to position [175, 0]
click at [258, 296] on div at bounding box center [615, 257] width 933 height 514
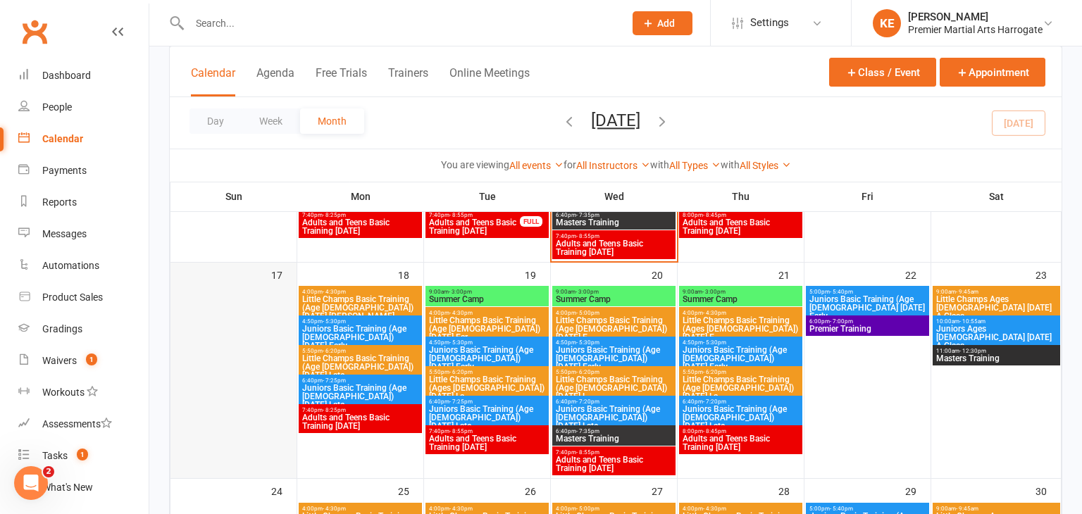
scroll to position [637, 0]
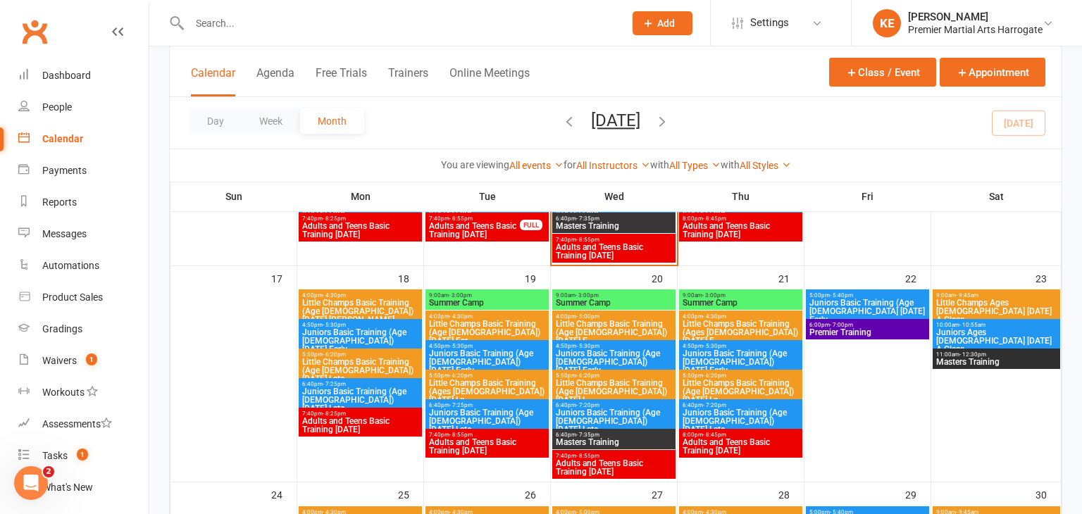
click at [580, 300] on span "Summer Camp" at bounding box center [614, 303] width 118 height 8
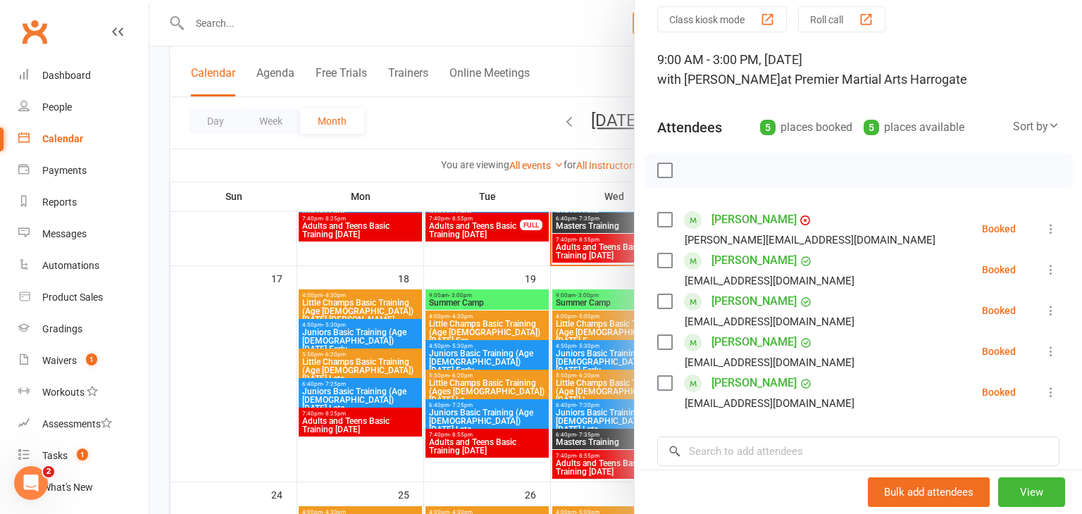
scroll to position [68, 0]
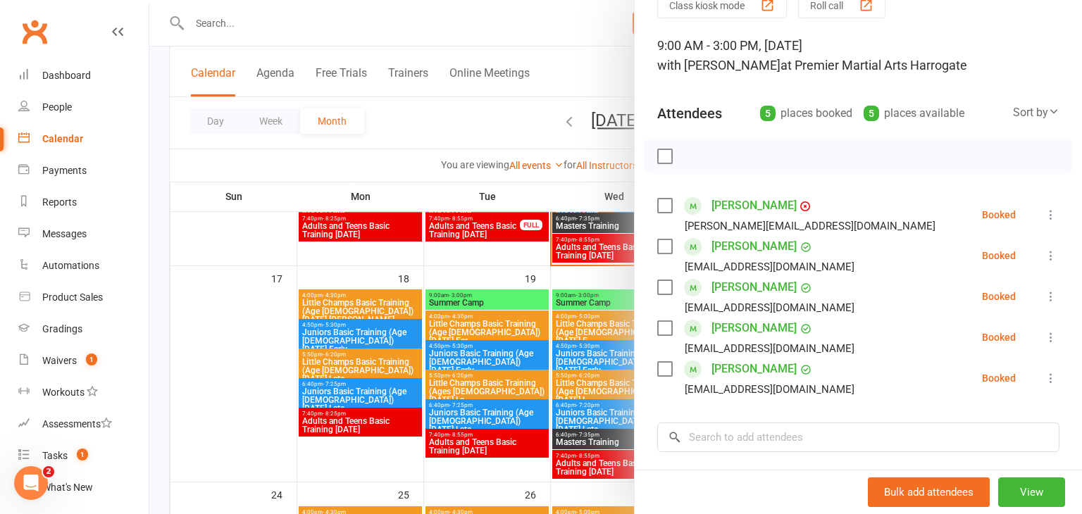
click at [266, 325] on div at bounding box center [615, 257] width 933 height 514
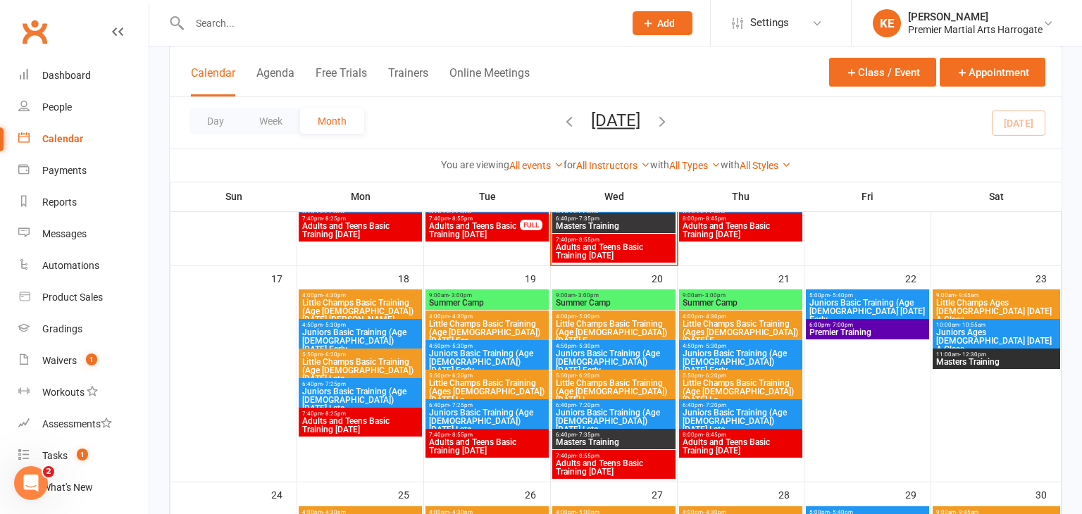
click at [702, 303] on span "Summer Camp" at bounding box center [741, 303] width 118 height 8
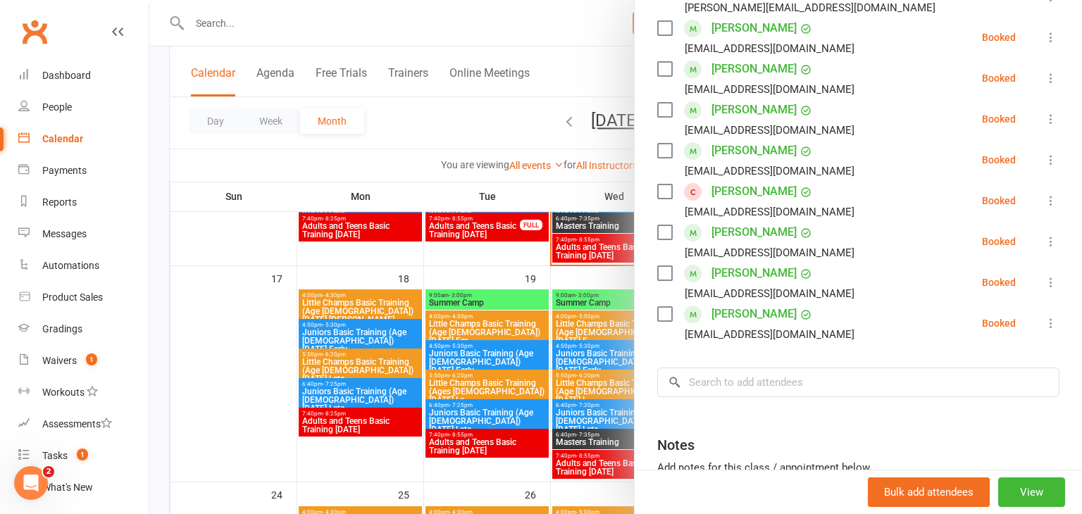
scroll to position [290, 0]
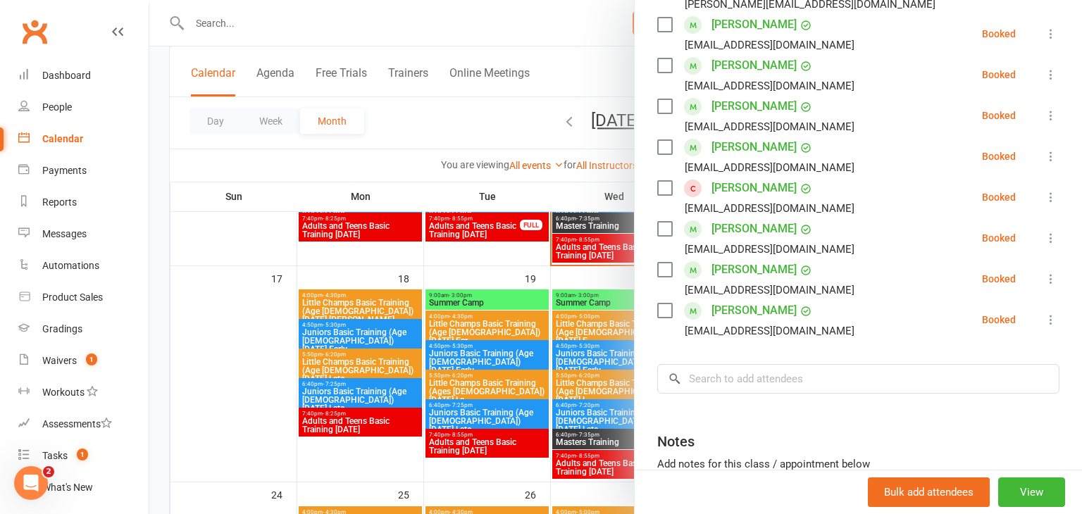
click at [255, 28] on div at bounding box center [615, 257] width 933 height 514
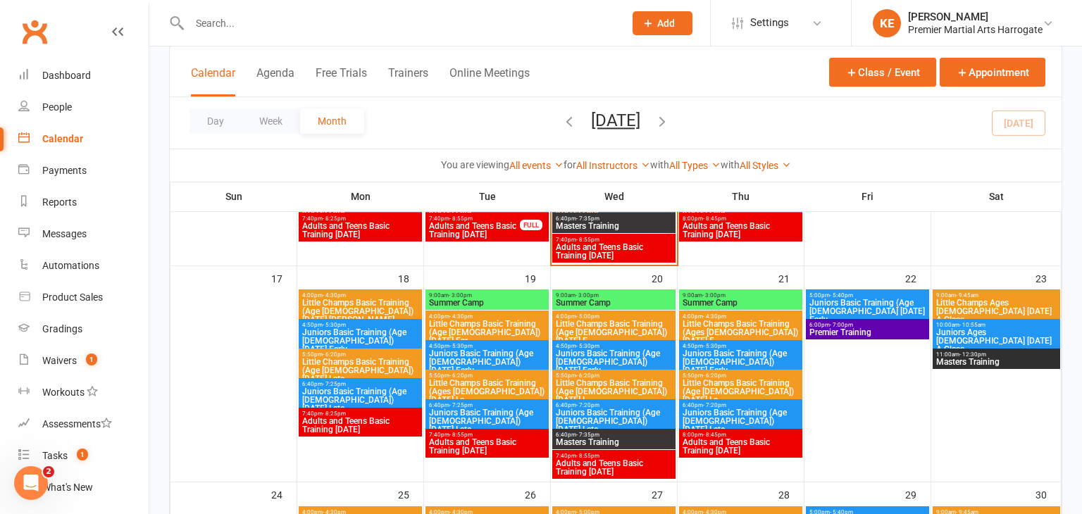
click at [255, 28] on input "text" at bounding box center [399, 23] width 429 height 20
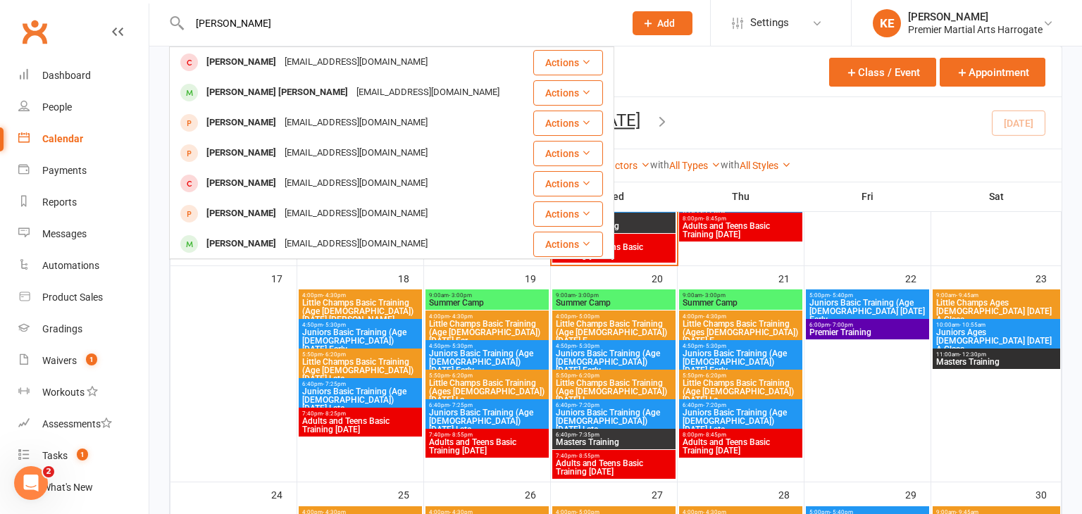
type input "winston"
click at [154, 178] on div "Class kiosk mode Member self check-in Roll call kiosk mode Staff check-in for m…" at bounding box center [615, 151] width 933 height 1483
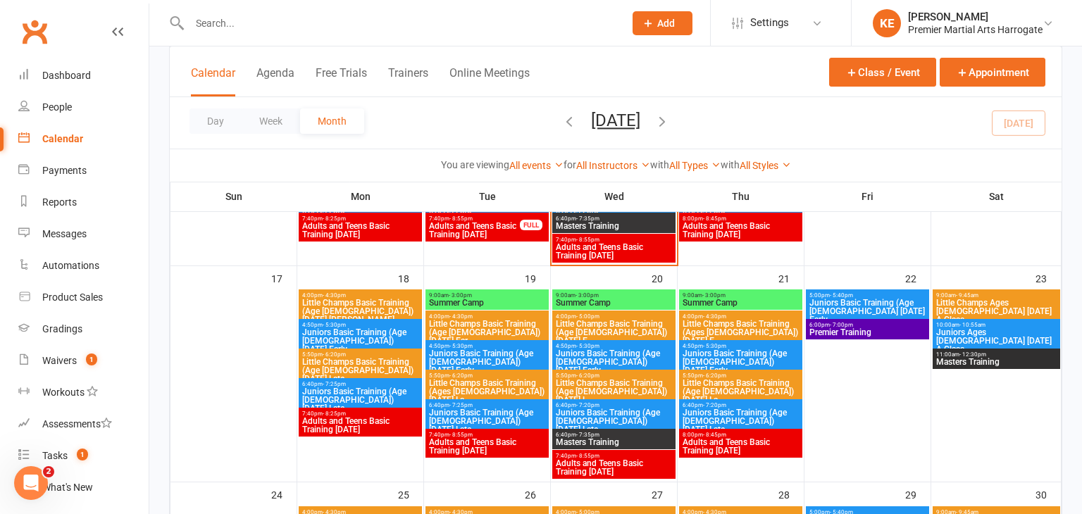
click at [461, 299] on span "Summer Camp" at bounding box center [487, 303] width 118 height 8
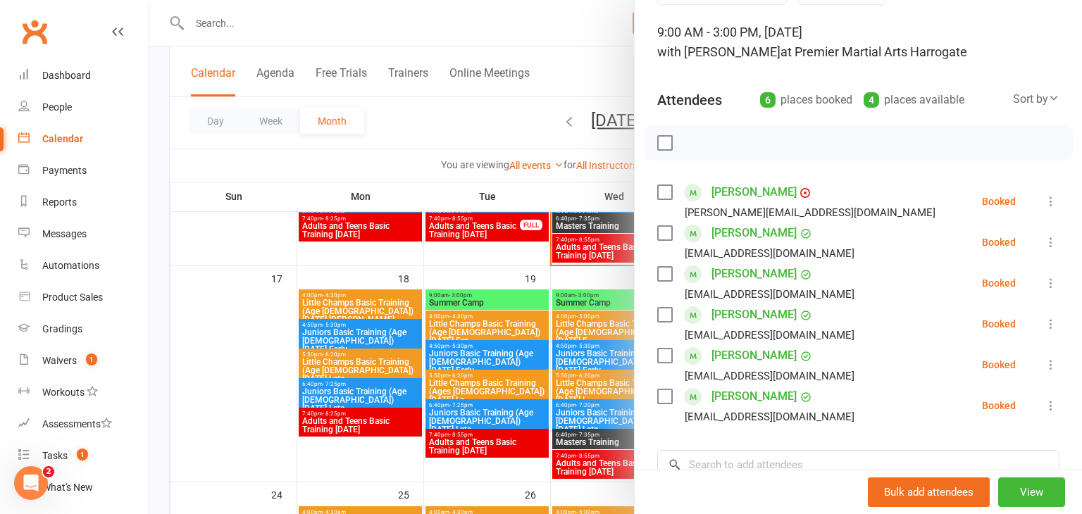
scroll to position [87, 0]
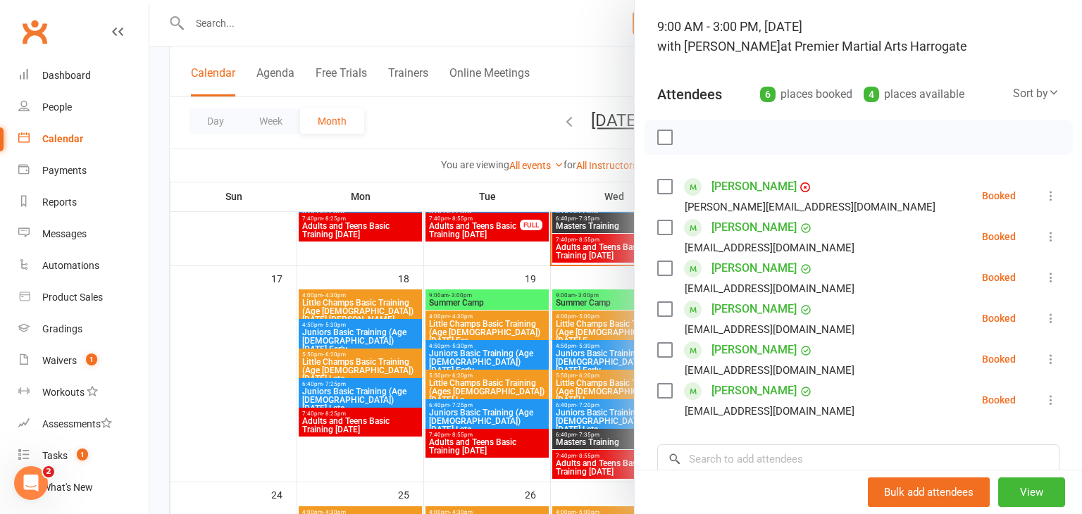
click at [730, 184] on link "[PERSON_NAME]" at bounding box center [753, 186] width 85 height 23
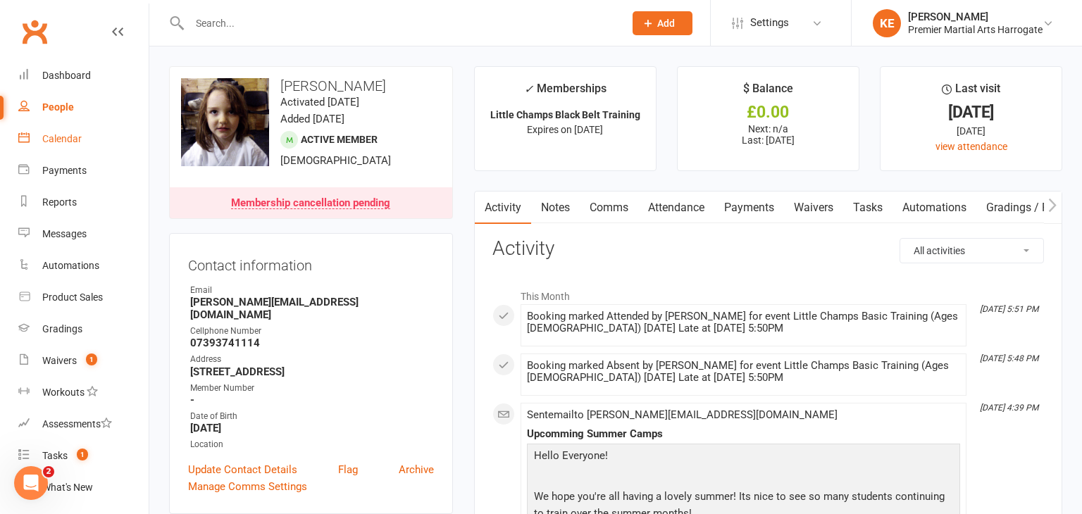
click at [55, 139] on div "Calendar" at bounding box center [61, 138] width 39 height 11
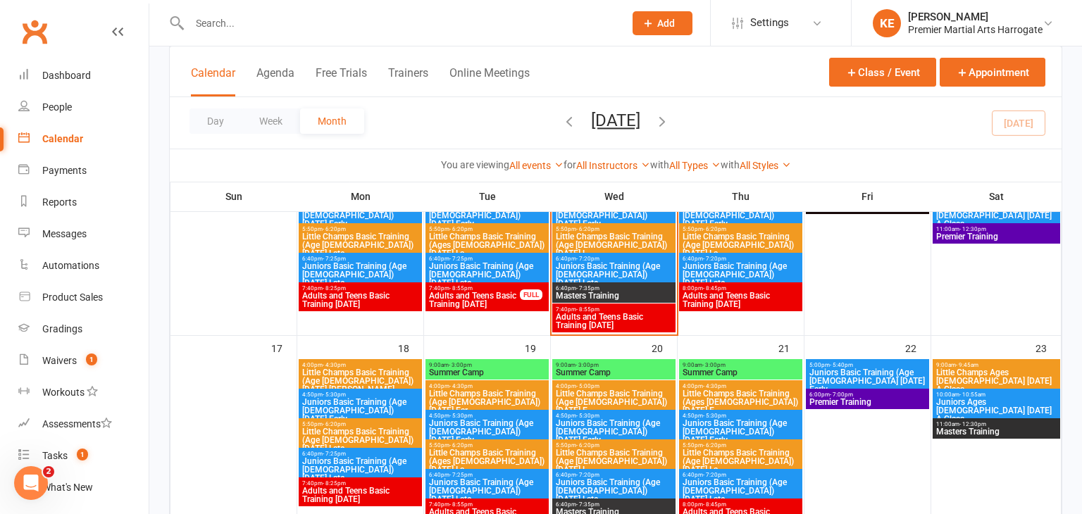
scroll to position [572, 0]
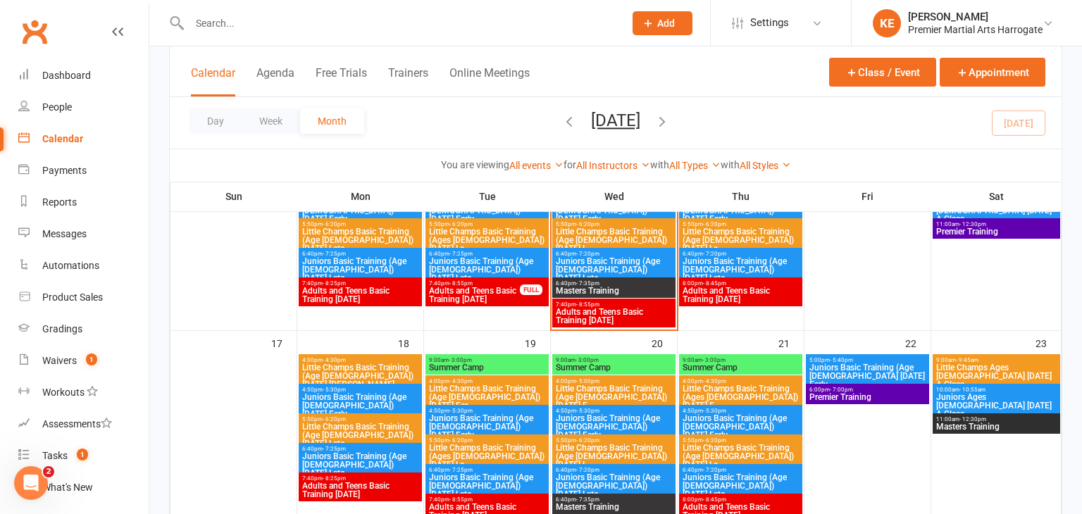
click at [475, 363] on span "Summer Camp" at bounding box center [487, 367] width 118 height 8
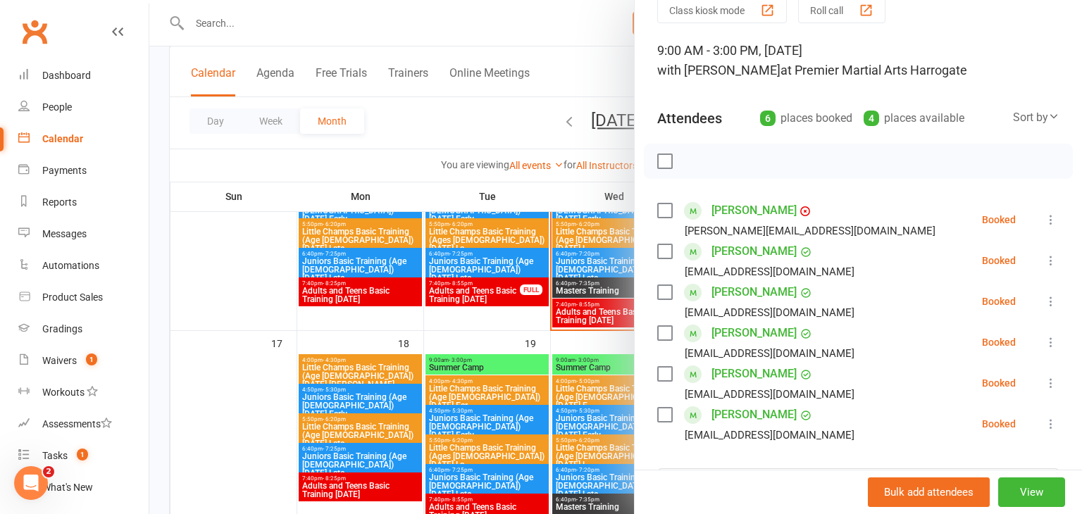
scroll to position [67, 0]
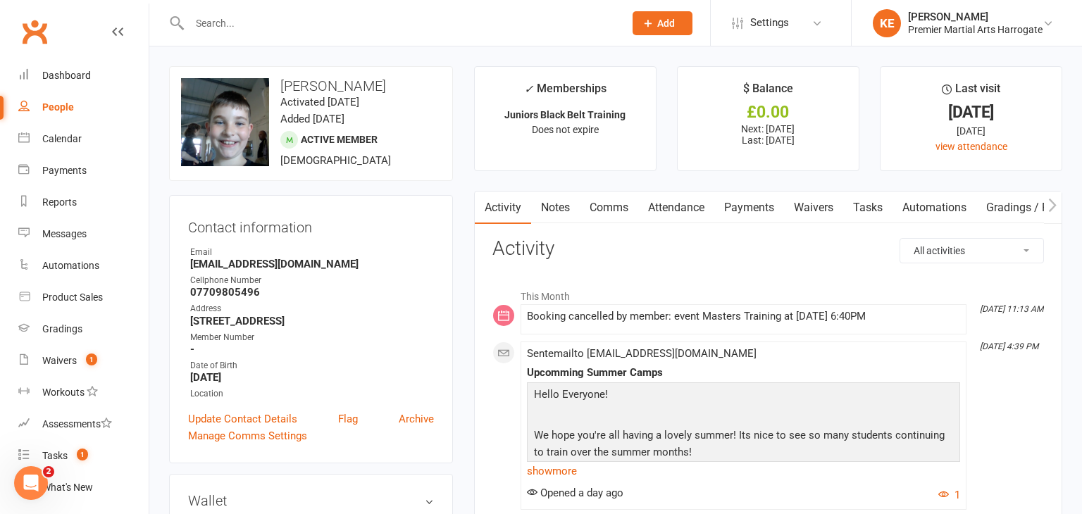
click at [826, 206] on link "Waivers" at bounding box center [813, 208] width 59 height 32
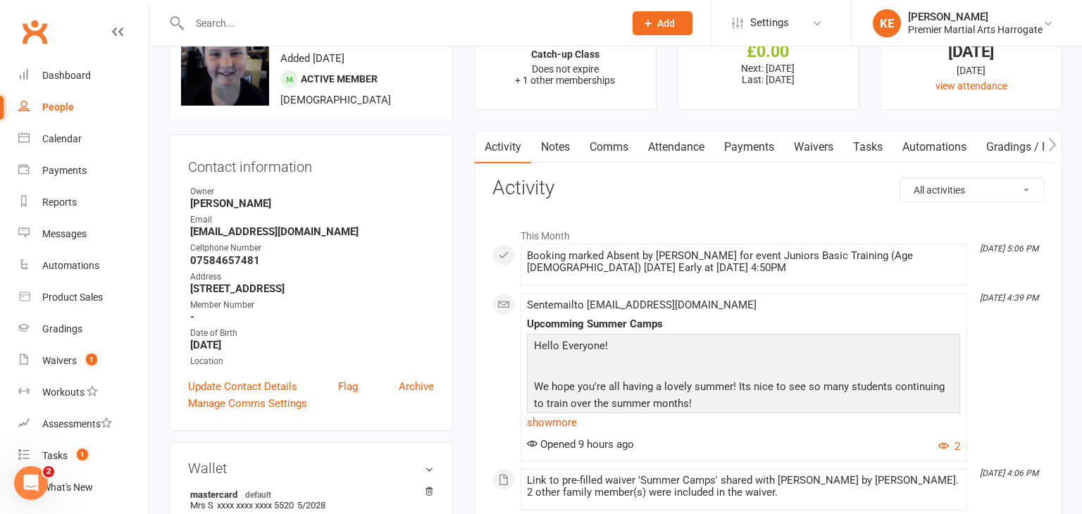
click at [814, 151] on link "Waivers" at bounding box center [813, 147] width 59 height 32
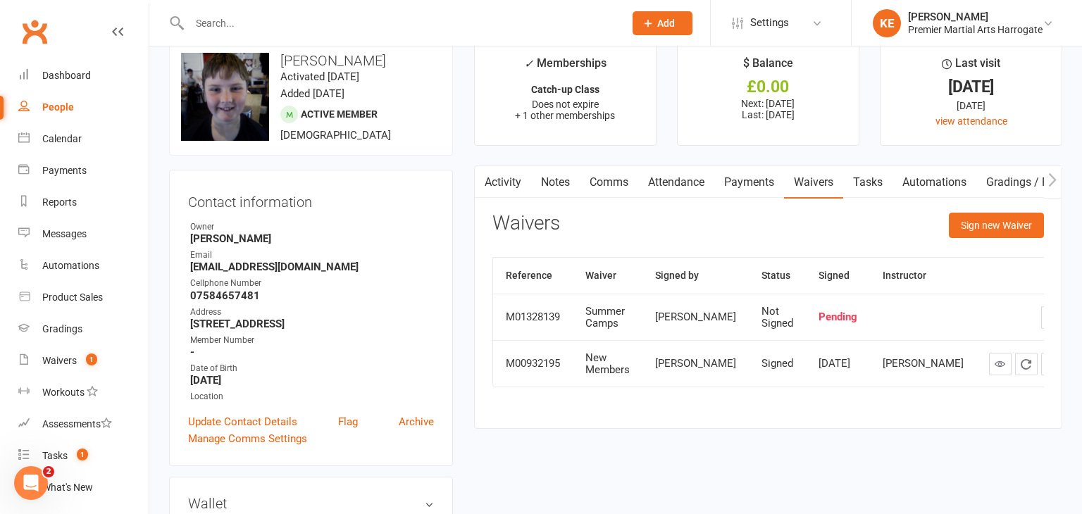
scroll to position [25, 0]
click at [496, 182] on link "Activity" at bounding box center [503, 183] width 56 height 32
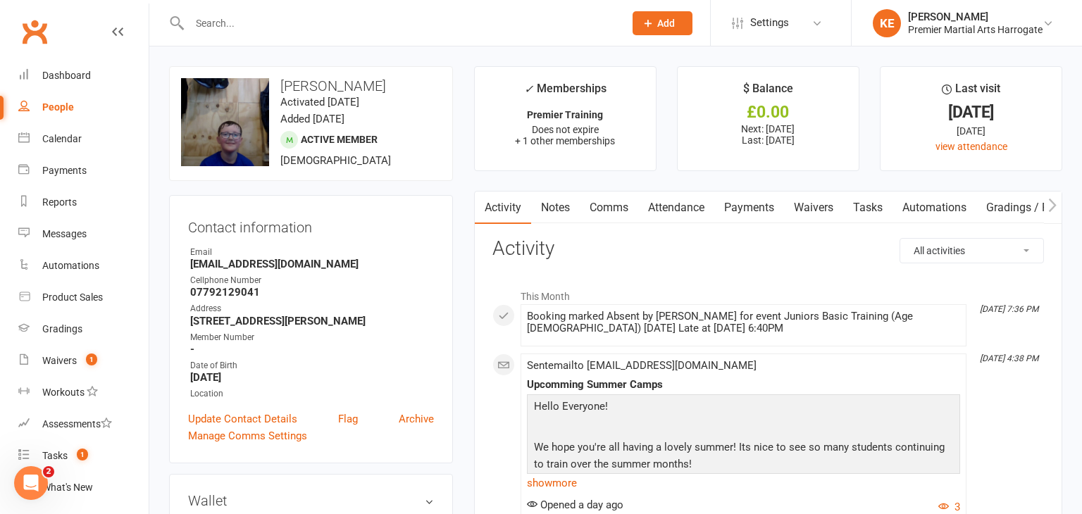
click at [816, 203] on link "Waivers" at bounding box center [813, 208] width 59 height 32
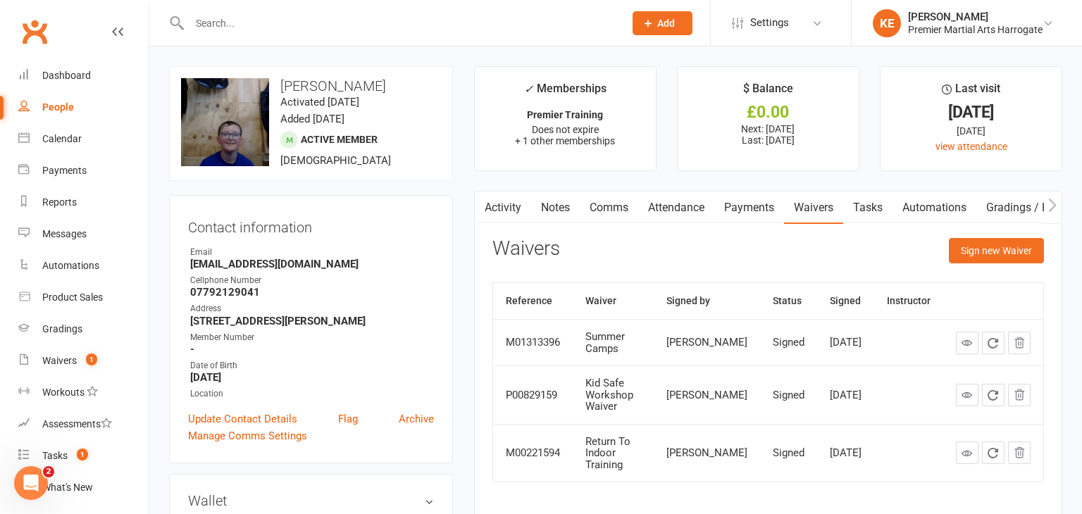
click at [492, 206] on link "Activity" at bounding box center [503, 208] width 56 height 32
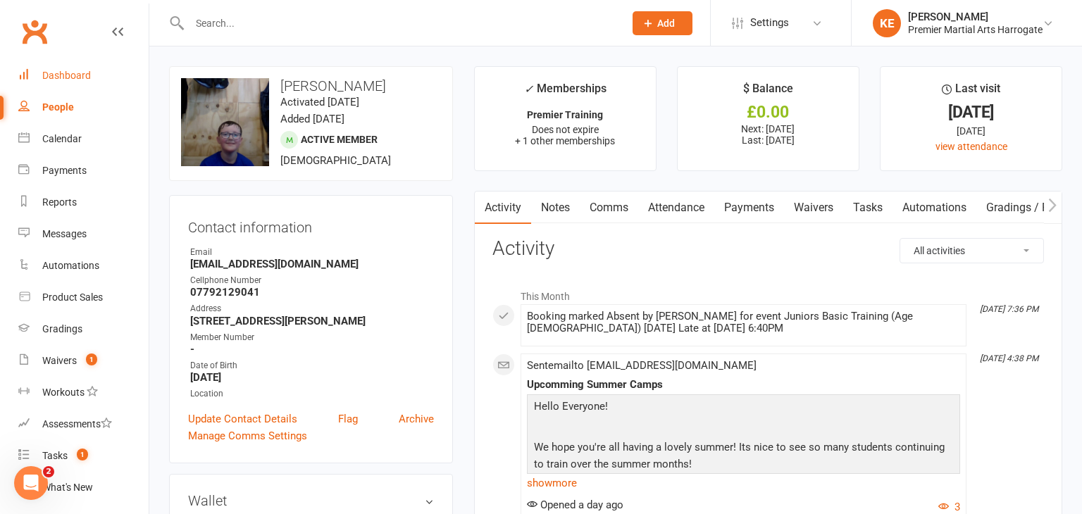
click at [82, 80] on div "Dashboard" at bounding box center [66, 75] width 49 height 11
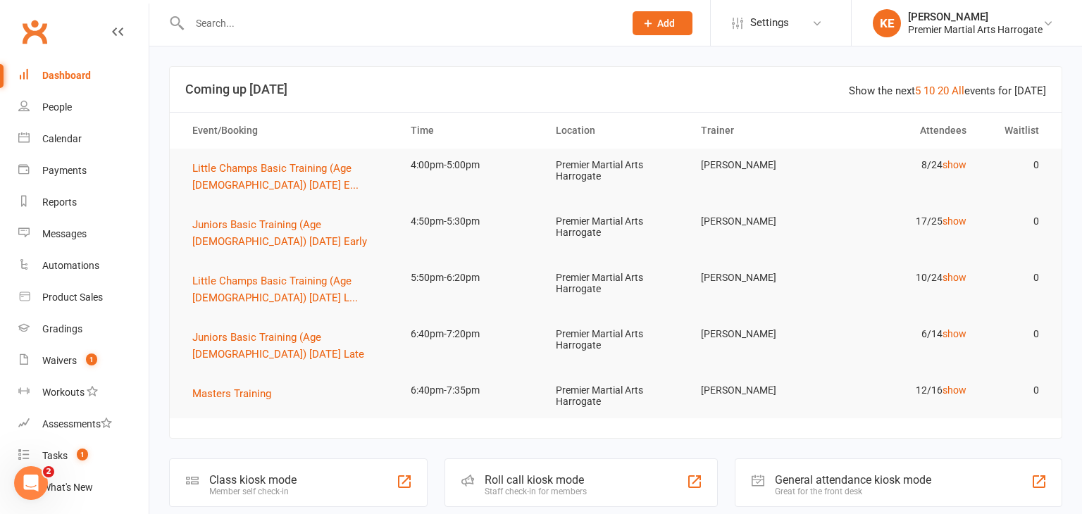
click at [204, 20] on input "text" at bounding box center [399, 23] width 429 height 20
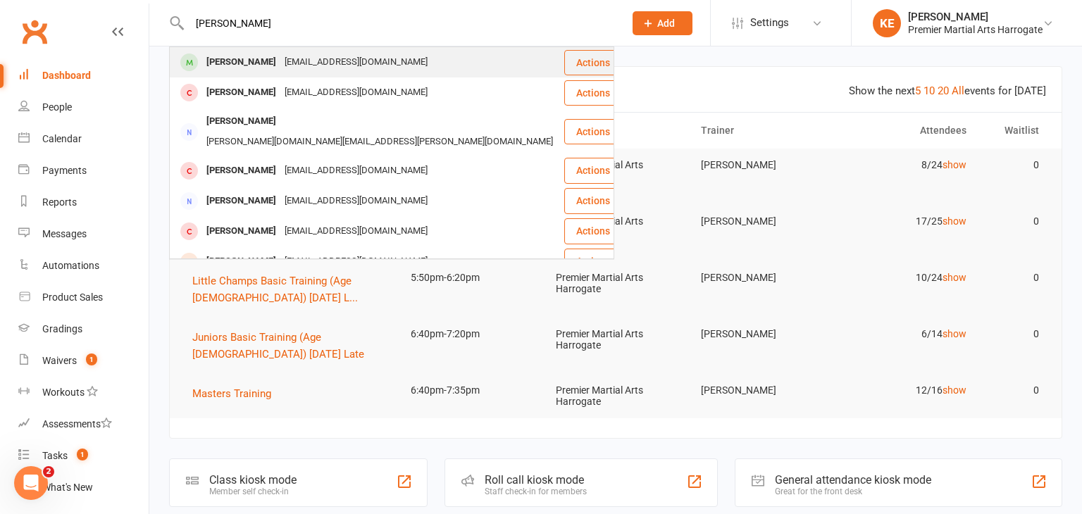
type input "[PERSON_NAME]"
click at [216, 61] on div "[PERSON_NAME]" at bounding box center [241, 62] width 78 height 20
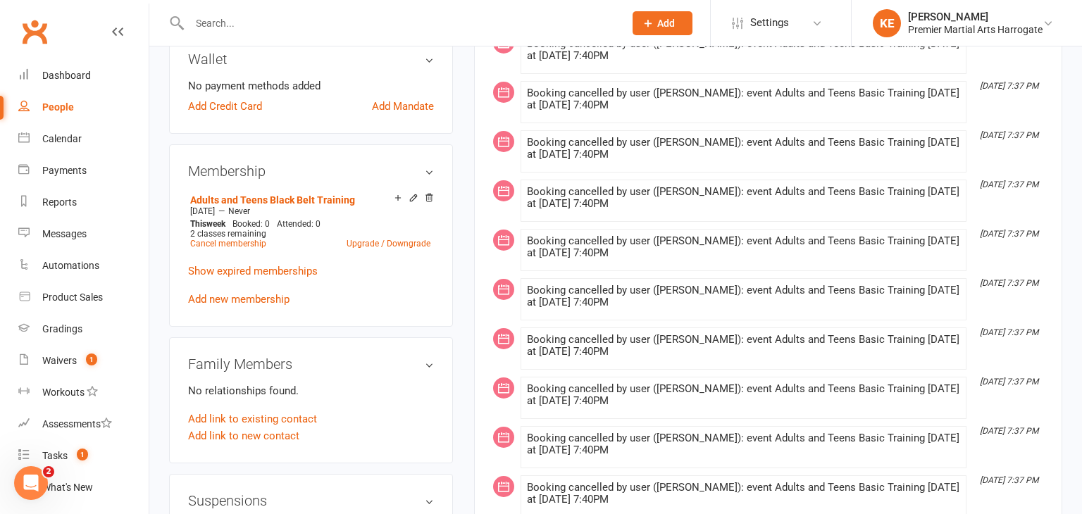
scroll to position [472, 0]
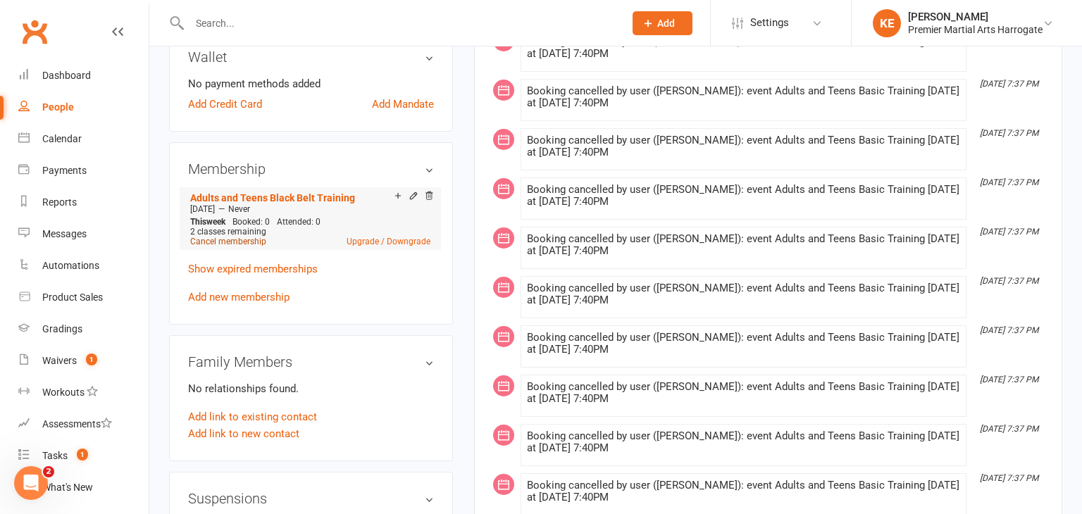
click at [248, 247] on link "Cancel membership" at bounding box center [228, 242] width 76 height 10
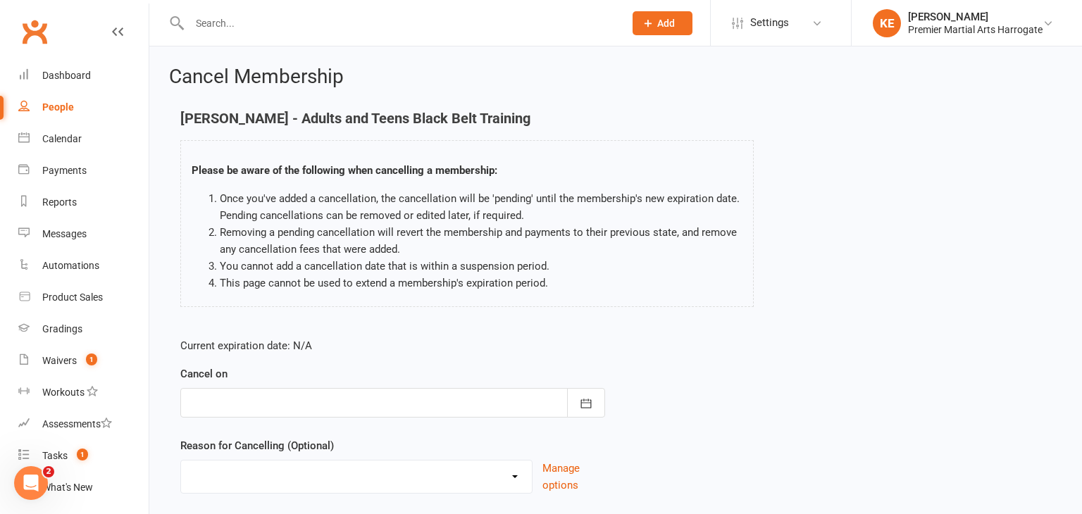
scroll to position [93, 0]
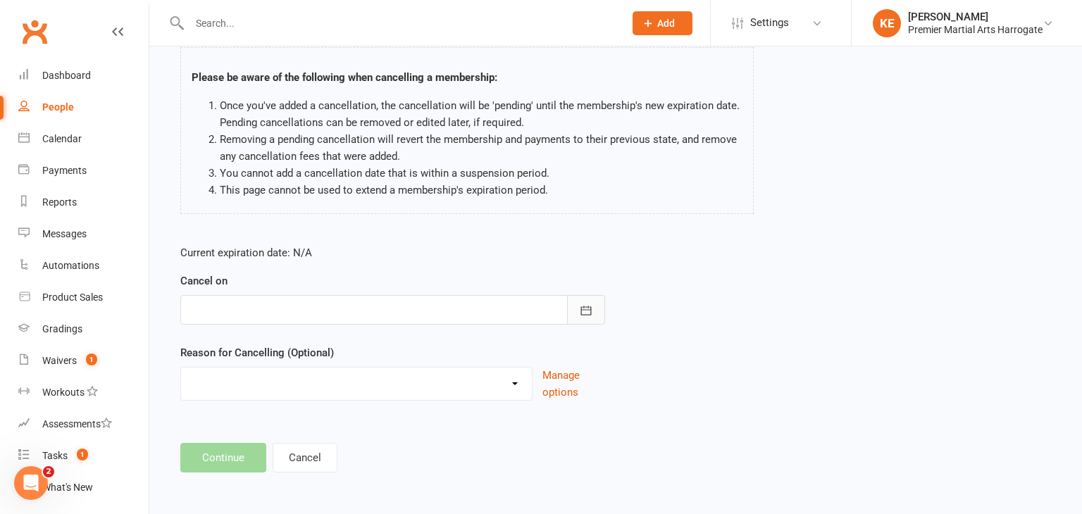
click at [596, 311] on button "button" at bounding box center [586, 310] width 38 height 30
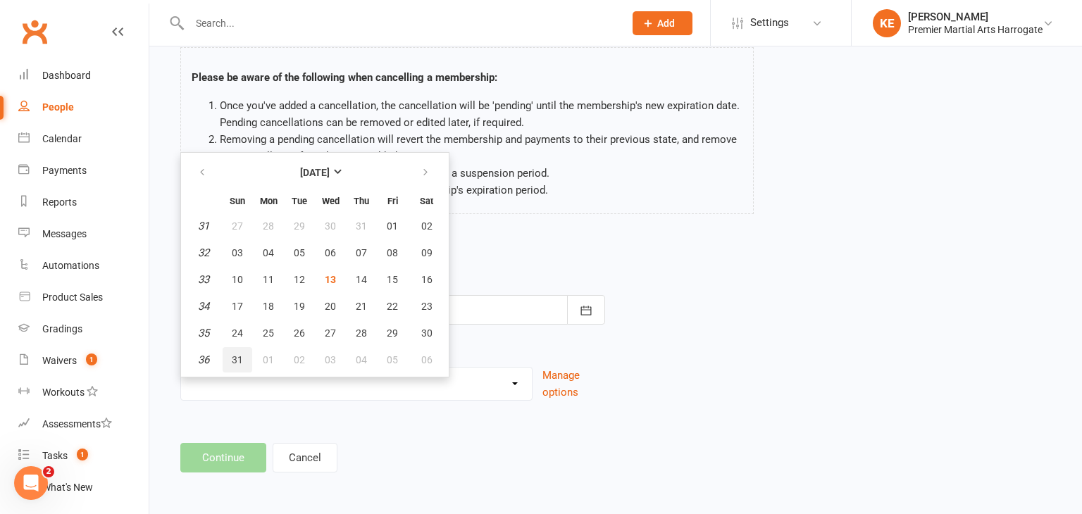
click at [228, 359] on button "31" at bounding box center [238, 359] width 30 height 25
type input "[DATE]"
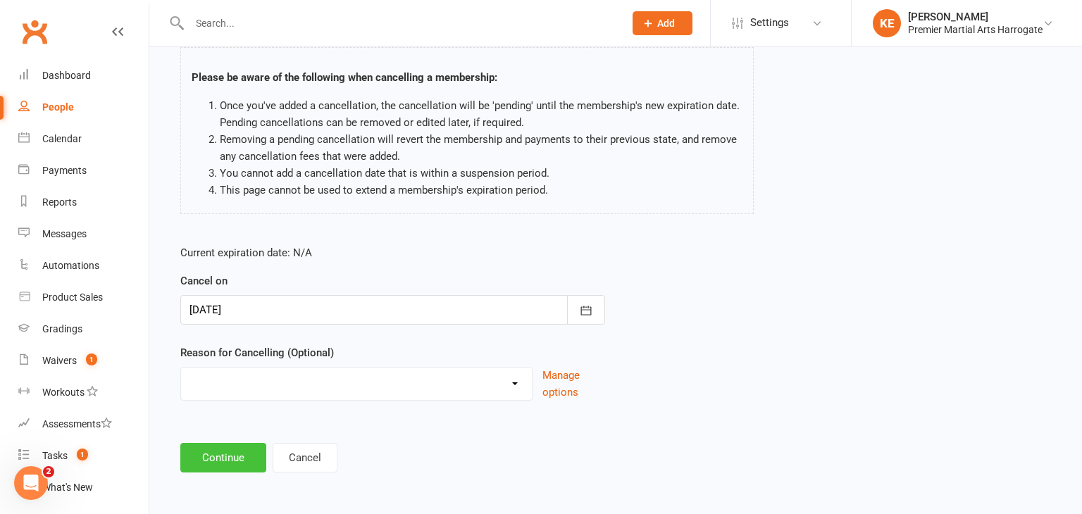
click at [221, 459] on button "Continue" at bounding box center [223, 458] width 86 height 30
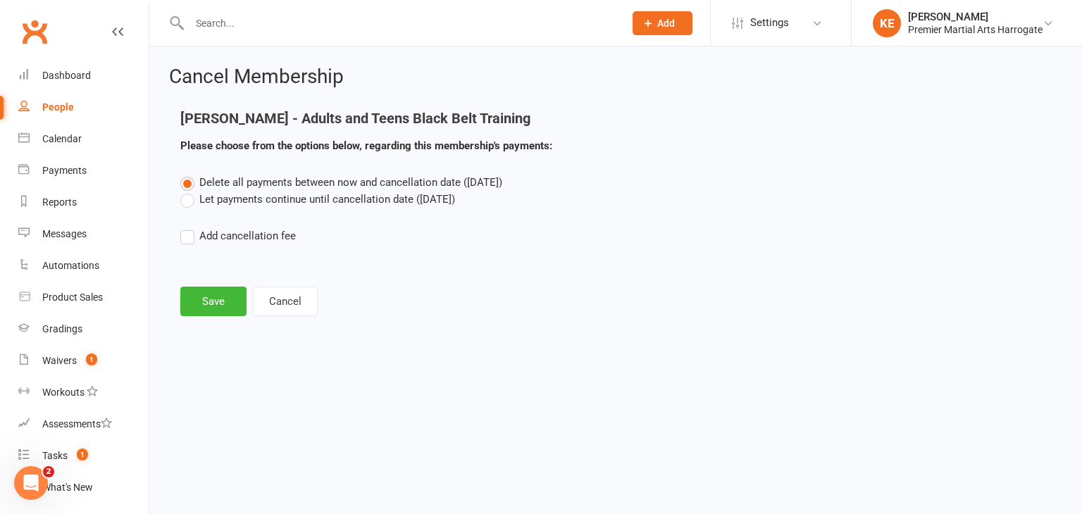
scroll to position [0, 0]
click at [211, 311] on button "Save" at bounding box center [213, 302] width 66 height 30
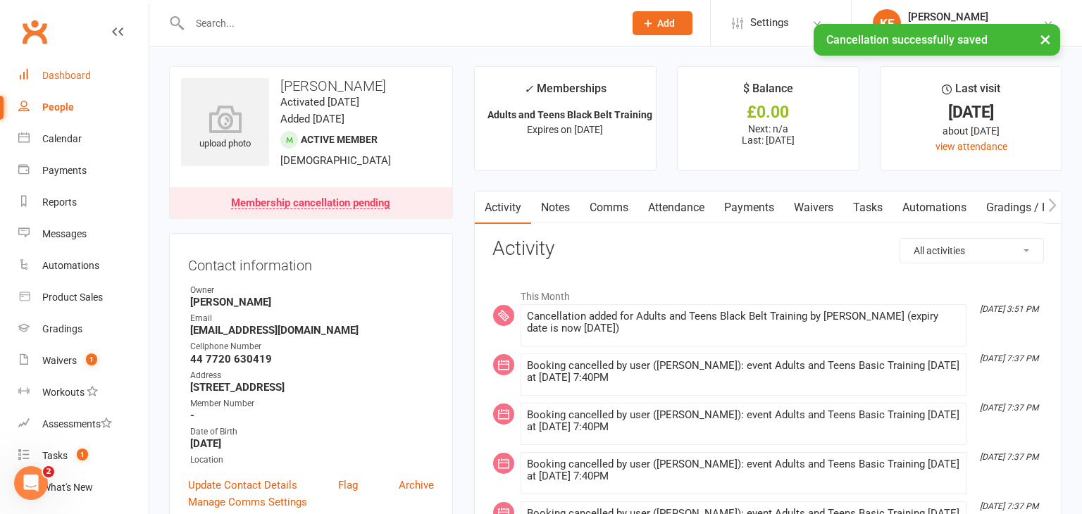
click at [64, 75] on div "Dashboard" at bounding box center [66, 75] width 49 height 11
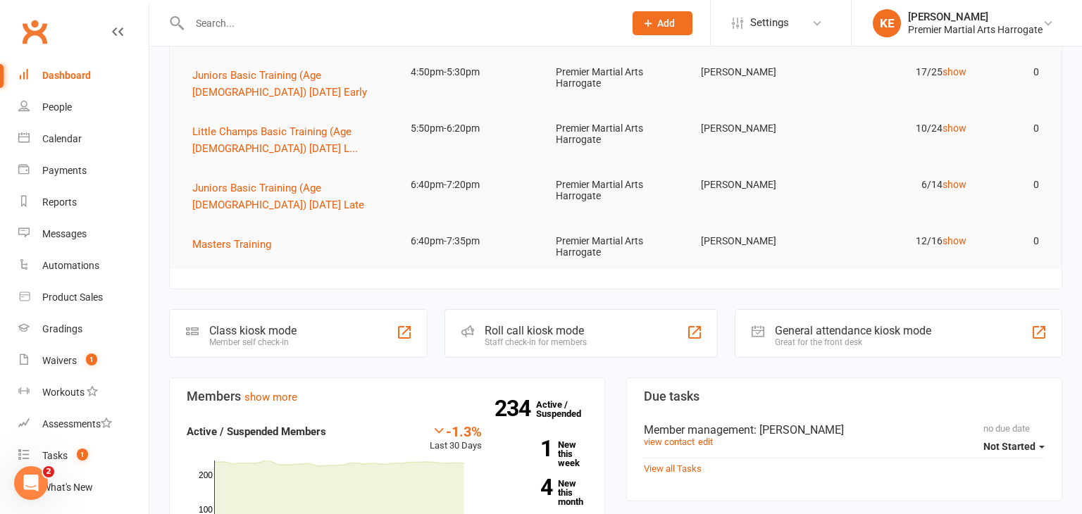
scroll to position [1536, 0]
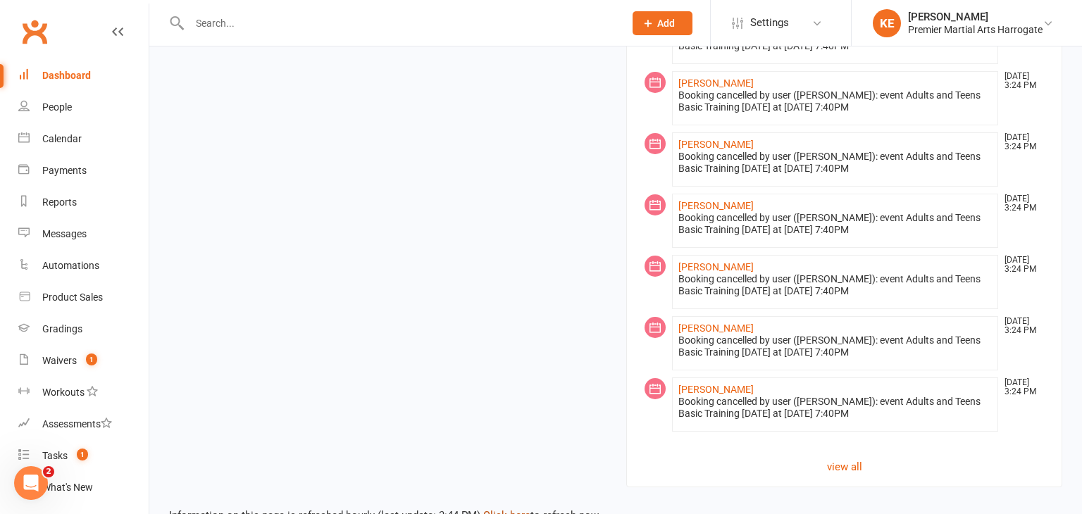
click at [494, 509] on link "Click here" at bounding box center [506, 515] width 47 height 13
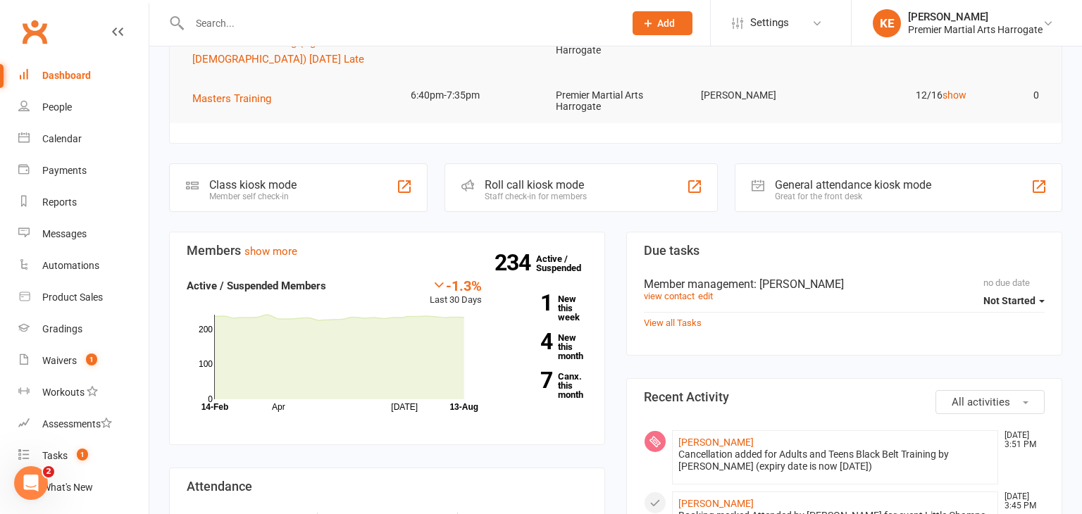
scroll to position [296, 0]
click at [573, 345] on link "4 New this month" at bounding box center [545, 345] width 85 height 27
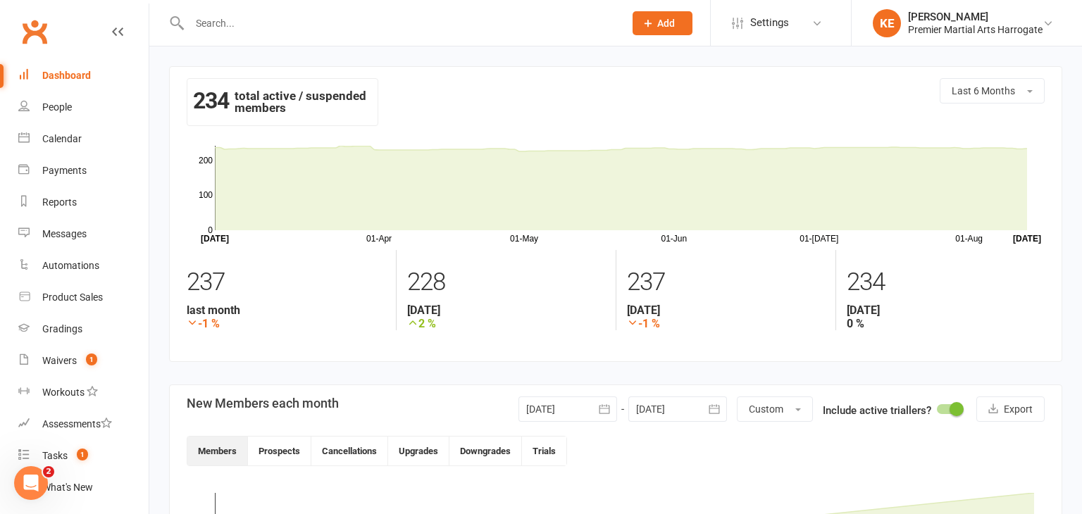
click at [69, 80] on div "Dashboard" at bounding box center [66, 75] width 49 height 11
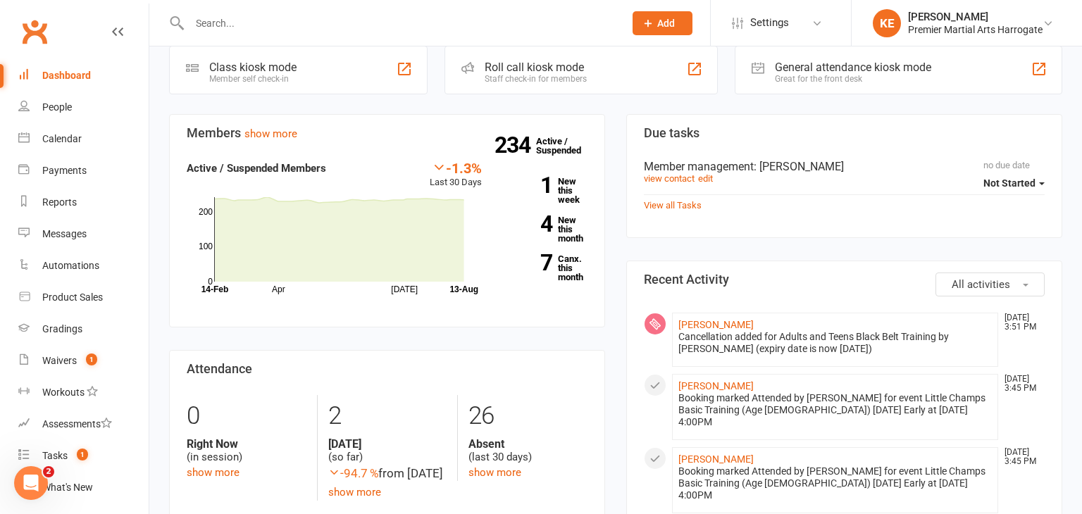
scroll to position [415, 0]
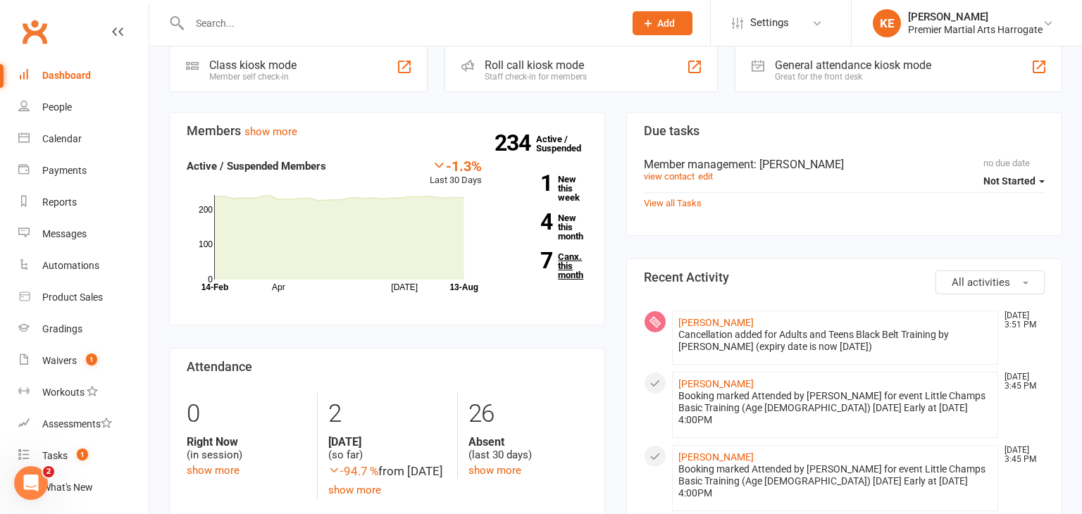
click at [573, 260] on link "7 Canx. this month" at bounding box center [545, 265] width 85 height 27
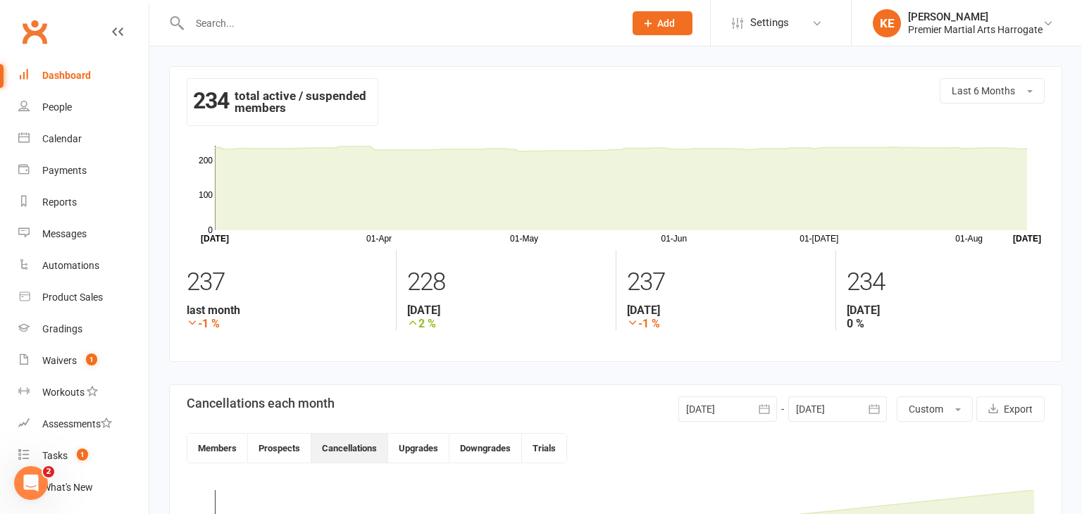
click at [67, 80] on div "Dashboard" at bounding box center [66, 75] width 49 height 11
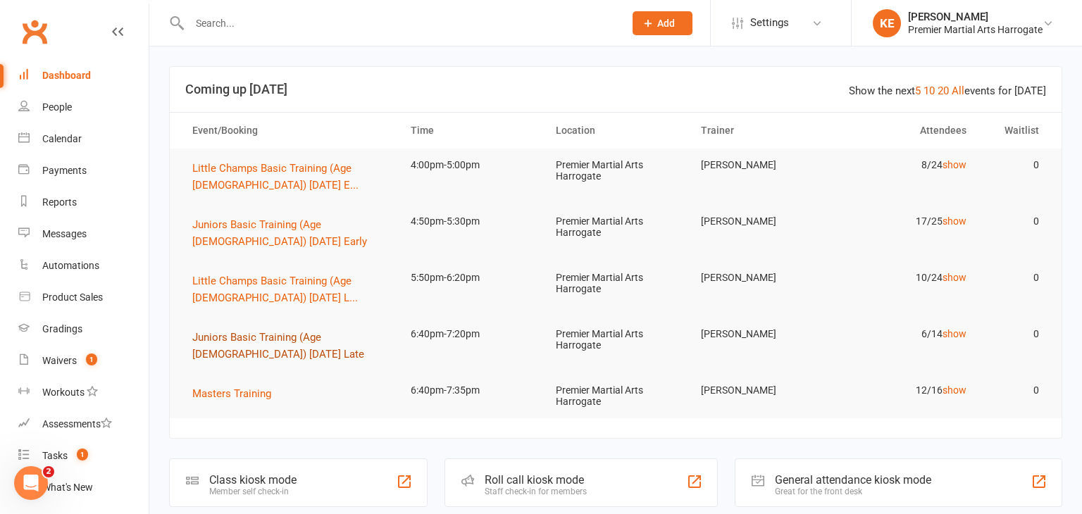
click at [230, 353] on span "Juniors Basic Training (Age [DEMOGRAPHIC_DATA]) [DATE] Late" at bounding box center [278, 346] width 172 height 30
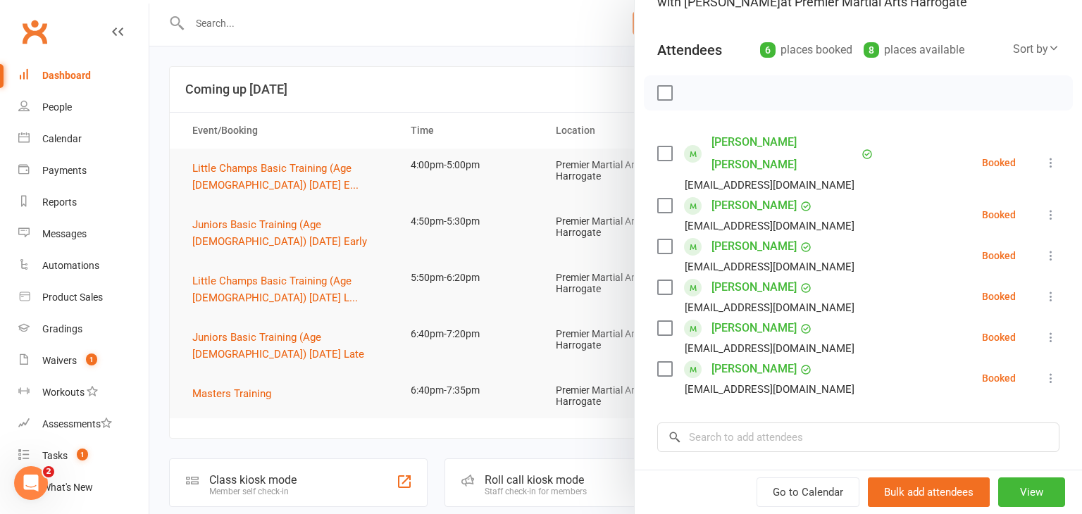
scroll to position [132, 0]
click at [314, 364] on div at bounding box center [615, 257] width 933 height 514
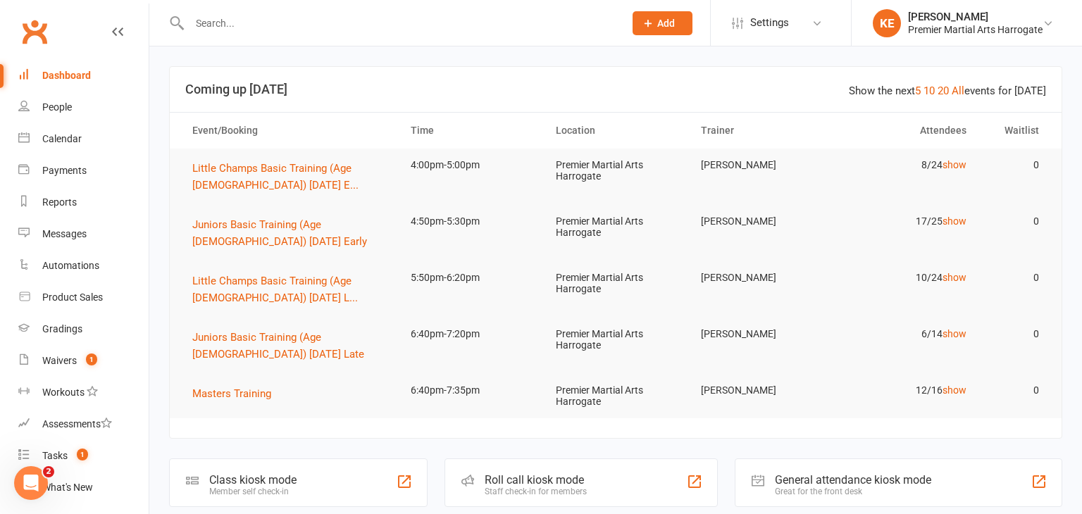
click at [314, 364] on td "Juniors Basic Training (Age [DEMOGRAPHIC_DATA]) [DATE] Late" at bounding box center [289, 346] width 218 height 56
